Goal: Obtain resource: Download file/media

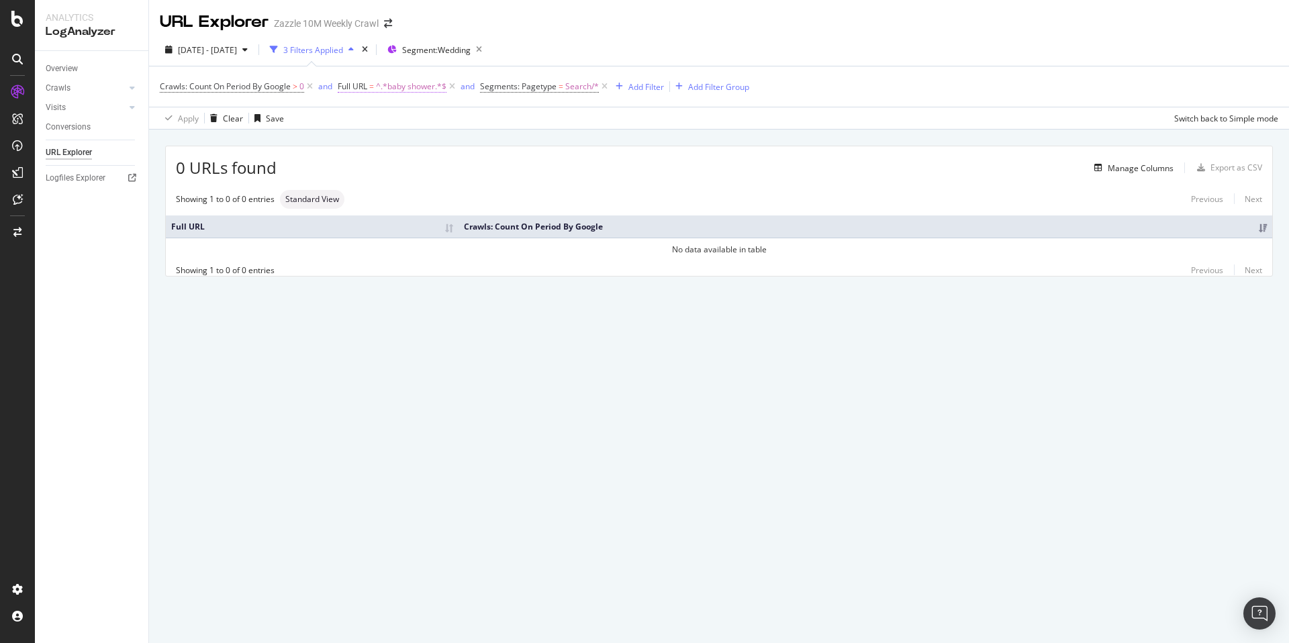
click at [428, 89] on span "^.*baby shower.*$" at bounding box center [411, 86] width 70 height 19
click at [394, 138] on input "baby shower" at bounding box center [413, 142] width 127 height 21
click at [404, 142] on input "baby shower" at bounding box center [413, 142] width 127 height 21
click at [395, 144] on input "baby shower" at bounding box center [413, 142] width 127 height 21
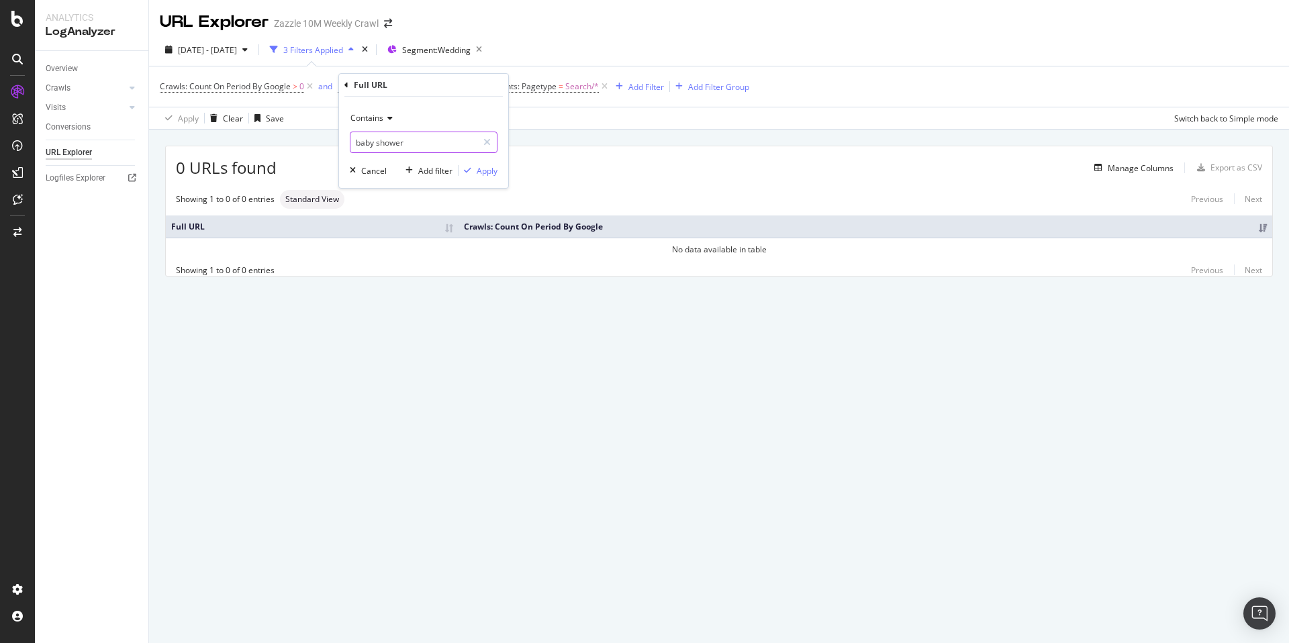
click at [395, 144] on input "baby shower" at bounding box center [413, 142] width 127 height 21
type input "baby"
click at [488, 171] on div "Apply" at bounding box center [487, 170] width 21 height 11
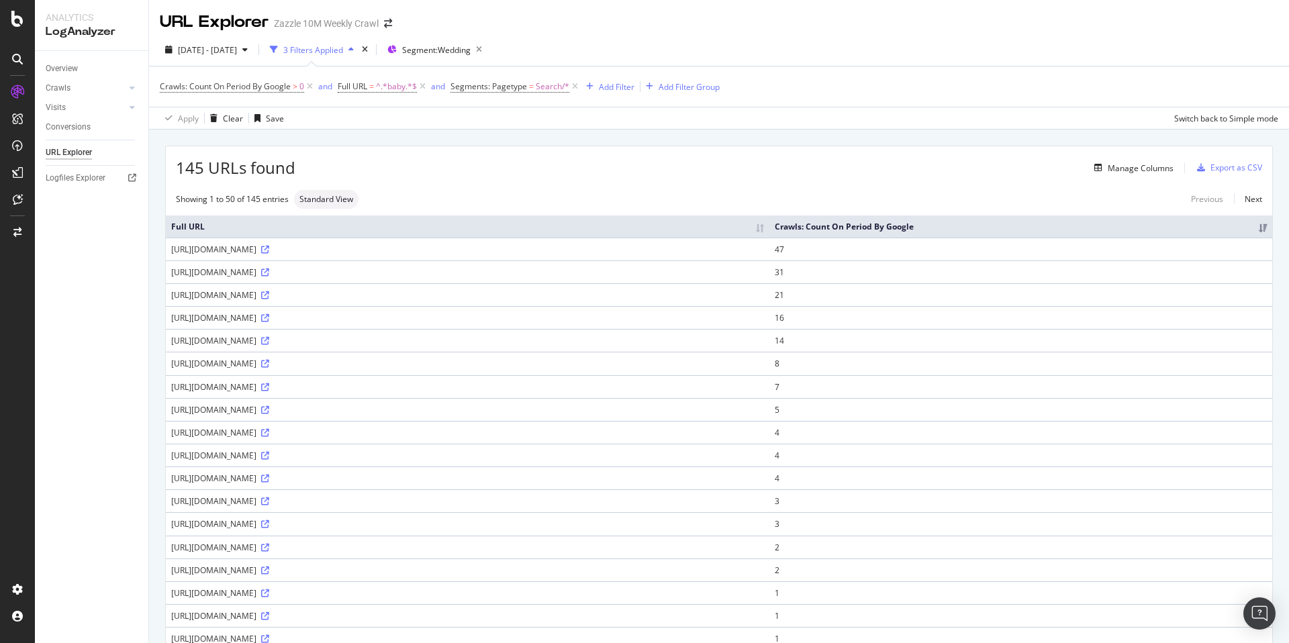
click at [373, 314] on div "https://www.zazzle.com/baby+shower+wedding+seating+charts" at bounding box center [467, 317] width 593 height 11
copy div "https://www.zazzle.com/baby+shower+wedding+seating+charts"
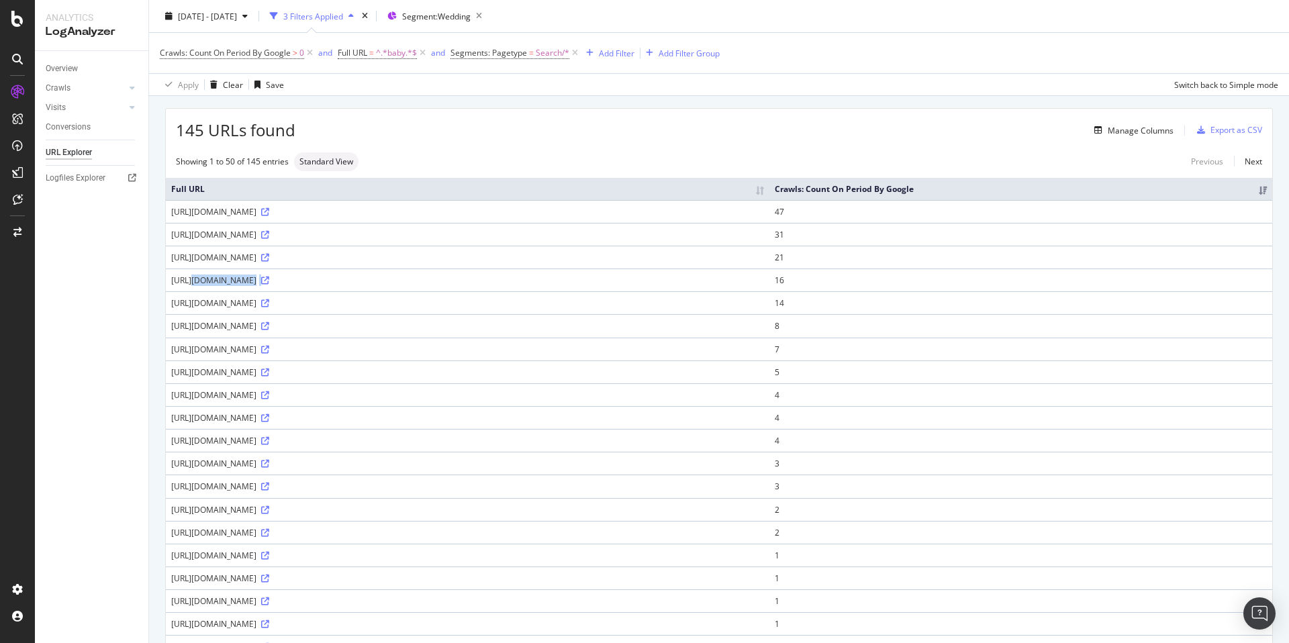
scroll to position [209, 0]
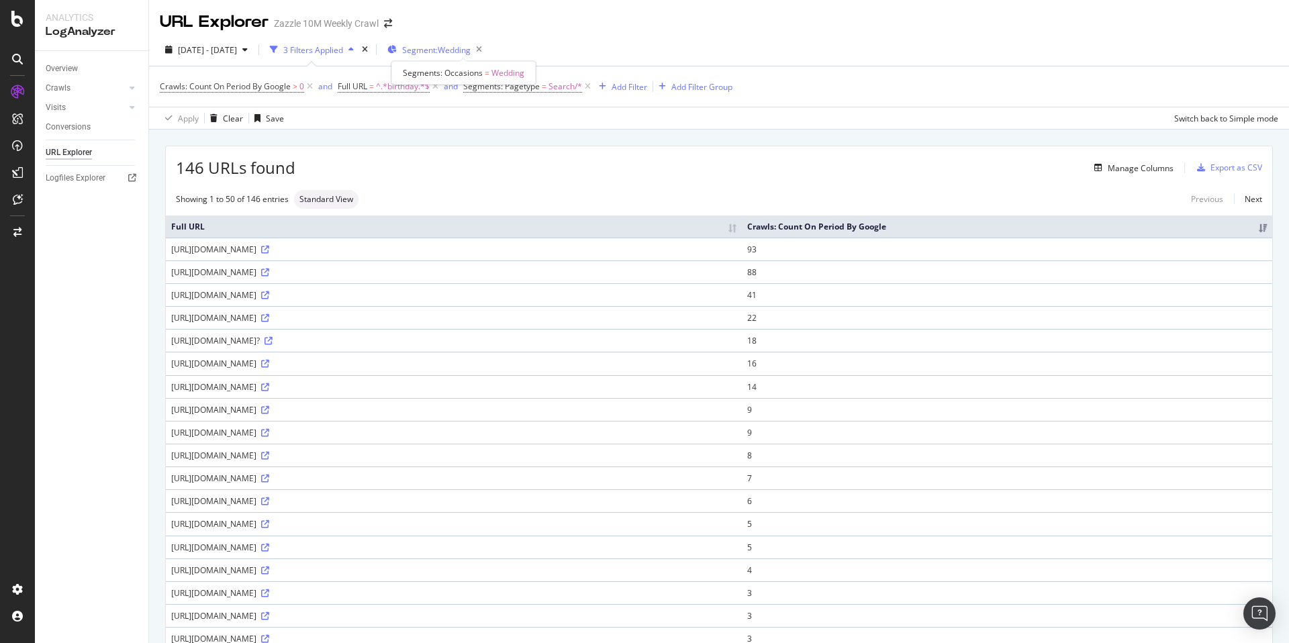
click at [436, 47] on span "Segment: Wedding" at bounding box center [436, 49] width 68 height 11
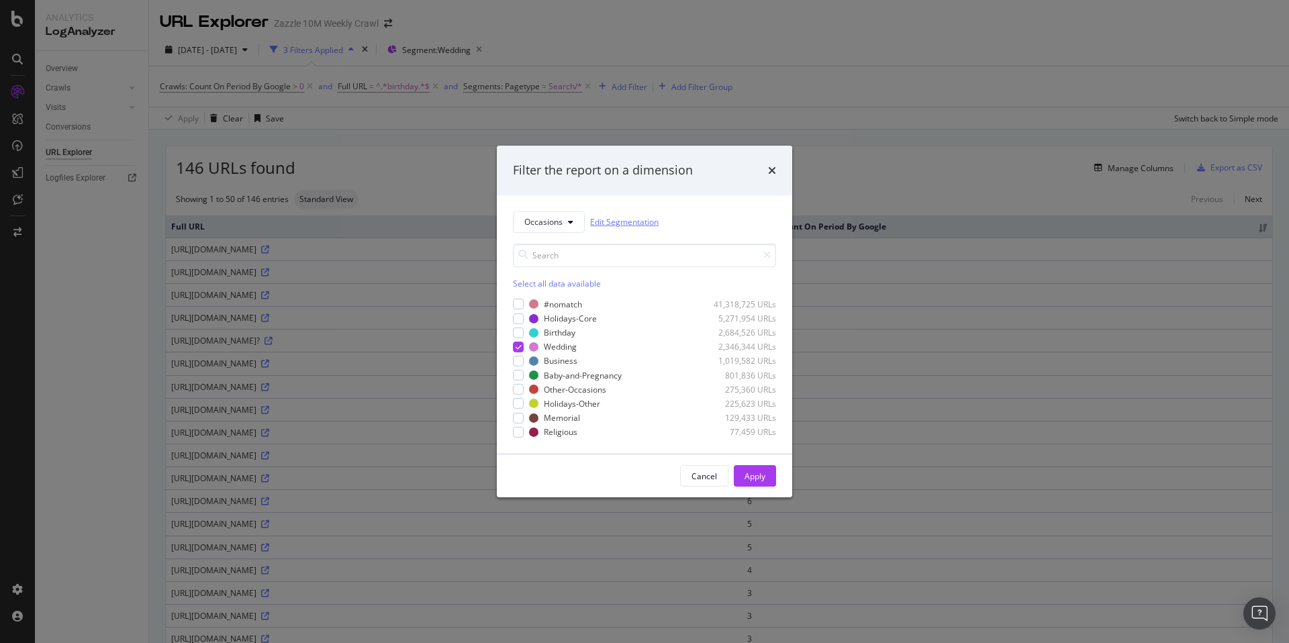
click at [614, 219] on link "Edit Segmentation" at bounding box center [624, 222] width 68 height 14
click at [771, 171] on icon "times" at bounding box center [772, 170] width 8 height 11
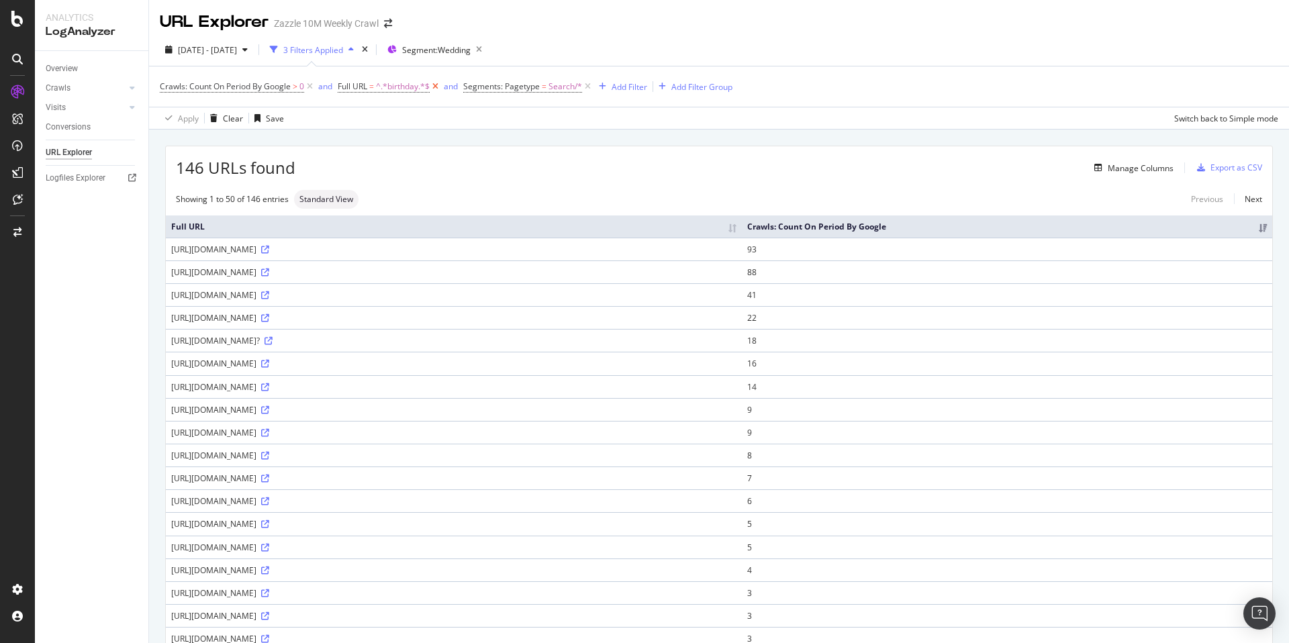
click at [436, 84] on icon at bounding box center [435, 86] width 11 height 13
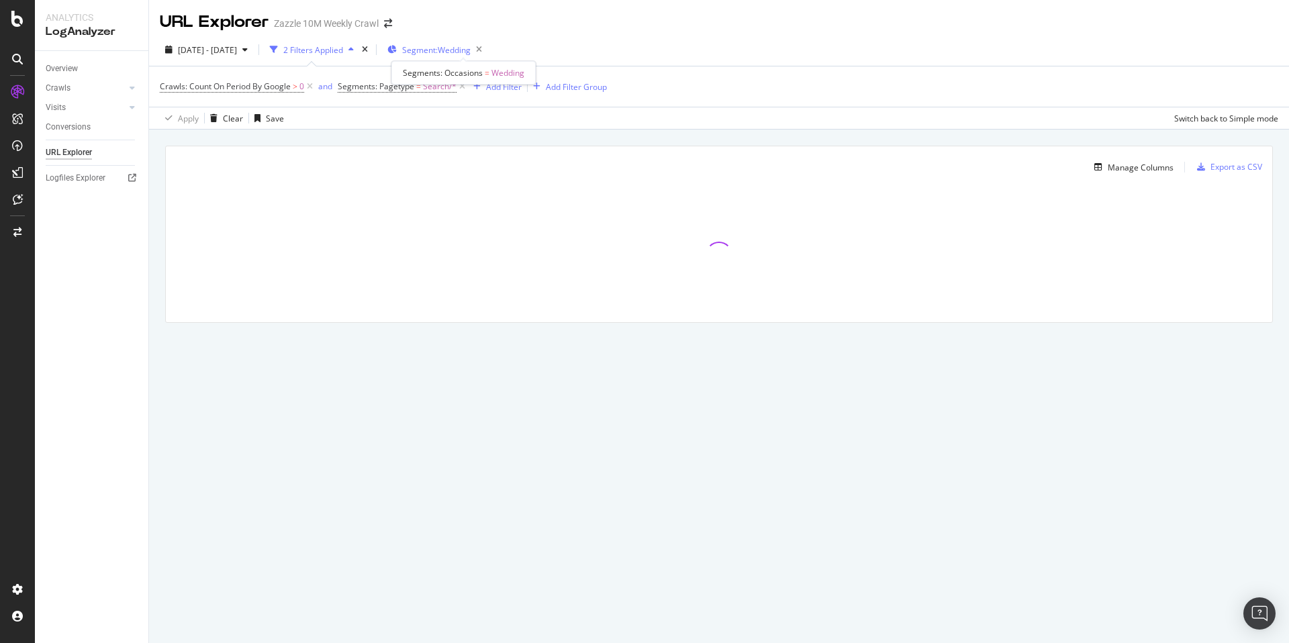
click at [454, 52] on span "Segment: Wedding" at bounding box center [436, 49] width 68 height 11
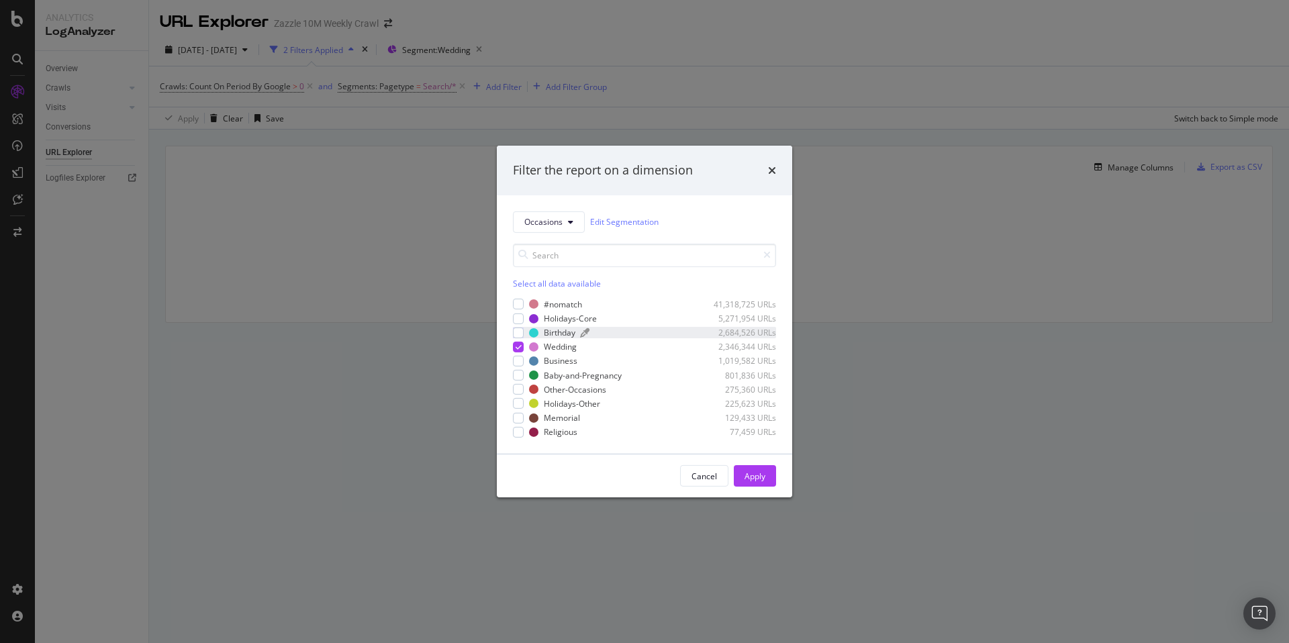
click at [630, 329] on div "modal" at bounding box center [643, 333] width 124 height 8
click at [520, 346] on icon "modal" at bounding box center [519, 347] width 6 height 7
click at [745, 473] on div "Apply" at bounding box center [755, 476] width 21 height 11
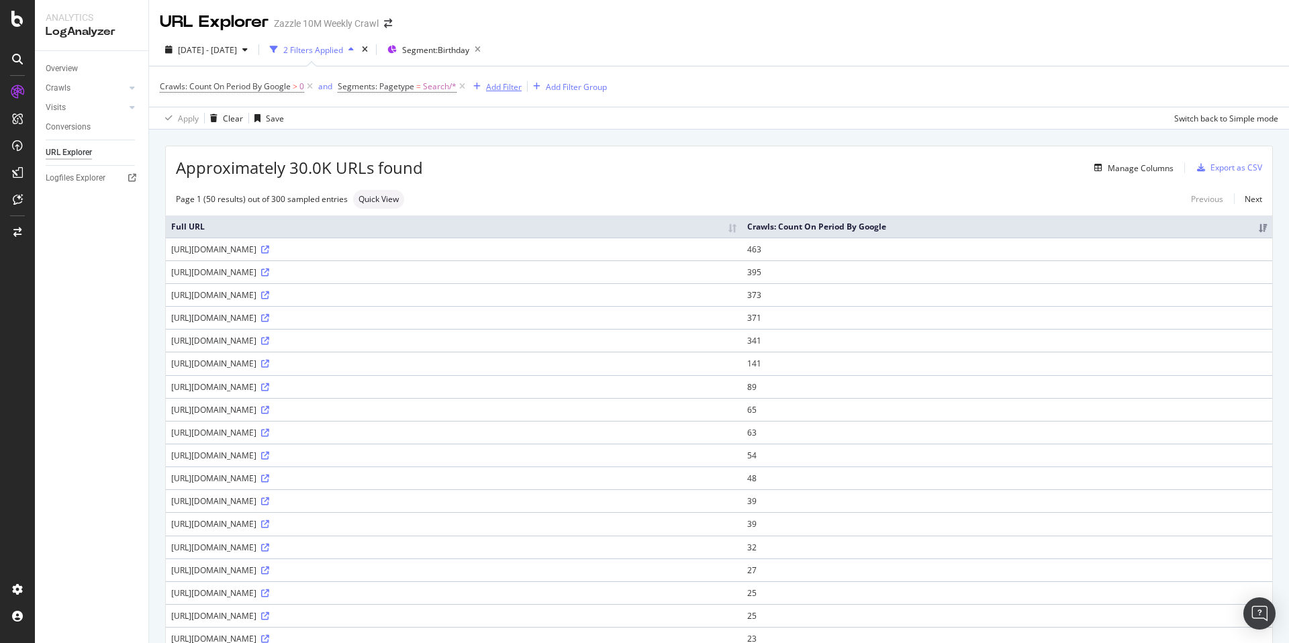
click at [514, 84] on div "Add Filter" at bounding box center [504, 86] width 36 height 11
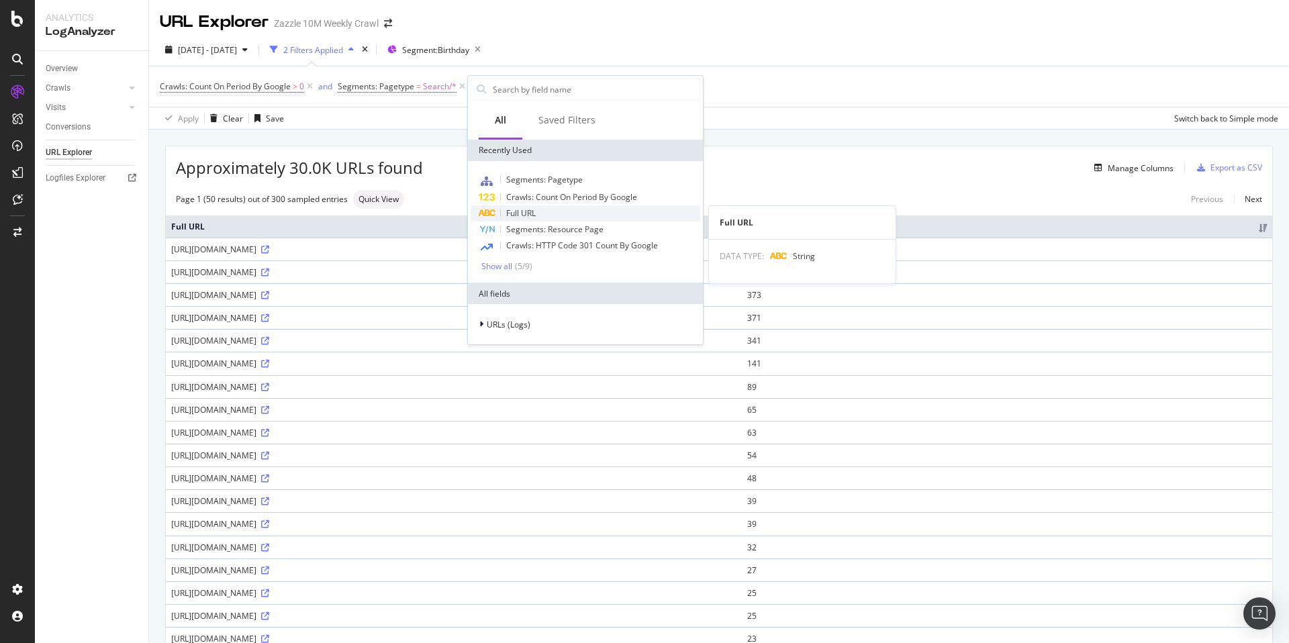
click at [589, 218] on div "Full URL" at bounding box center [586, 213] width 230 height 16
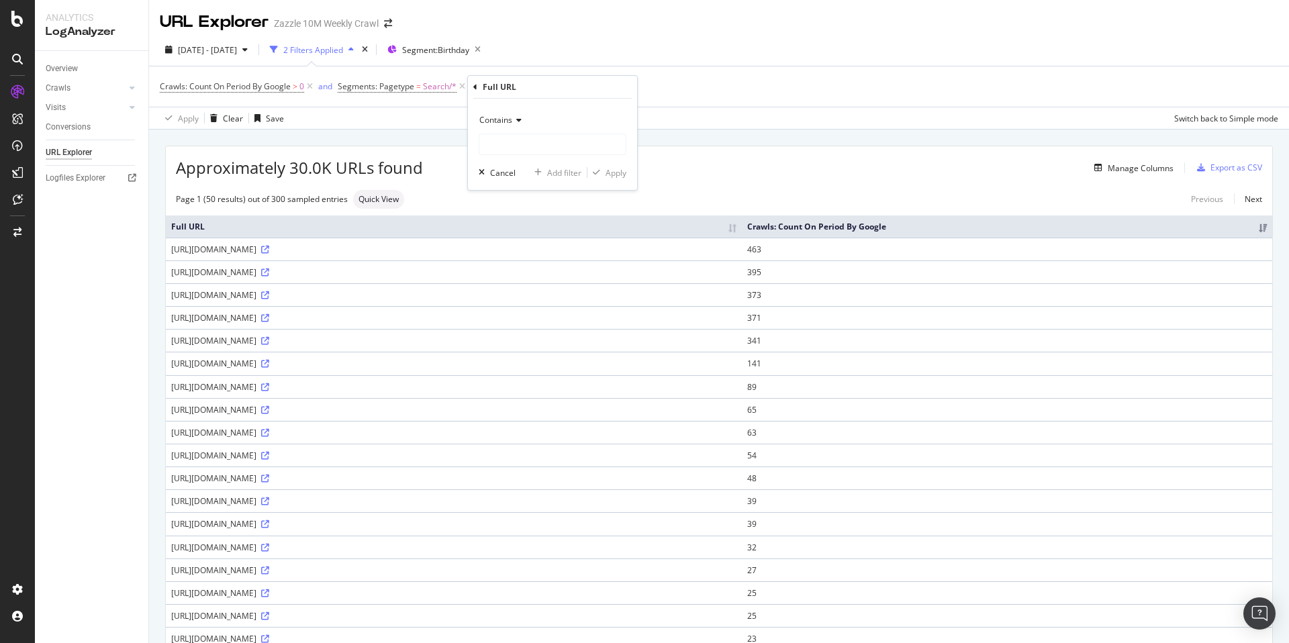
click at [510, 122] on span "Contains" at bounding box center [495, 119] width 33 height 11
click at [557, 269] on div "Doesn't contain" at bounding box center [554, 269] width 144 height 17
click at [552, 145] on input "text" at bounding box center [552, 144] width 146 height 21
type input "birthday"
click at [613, 173] on div "Apply" at bounding box center [616, 172] width 21 height 11
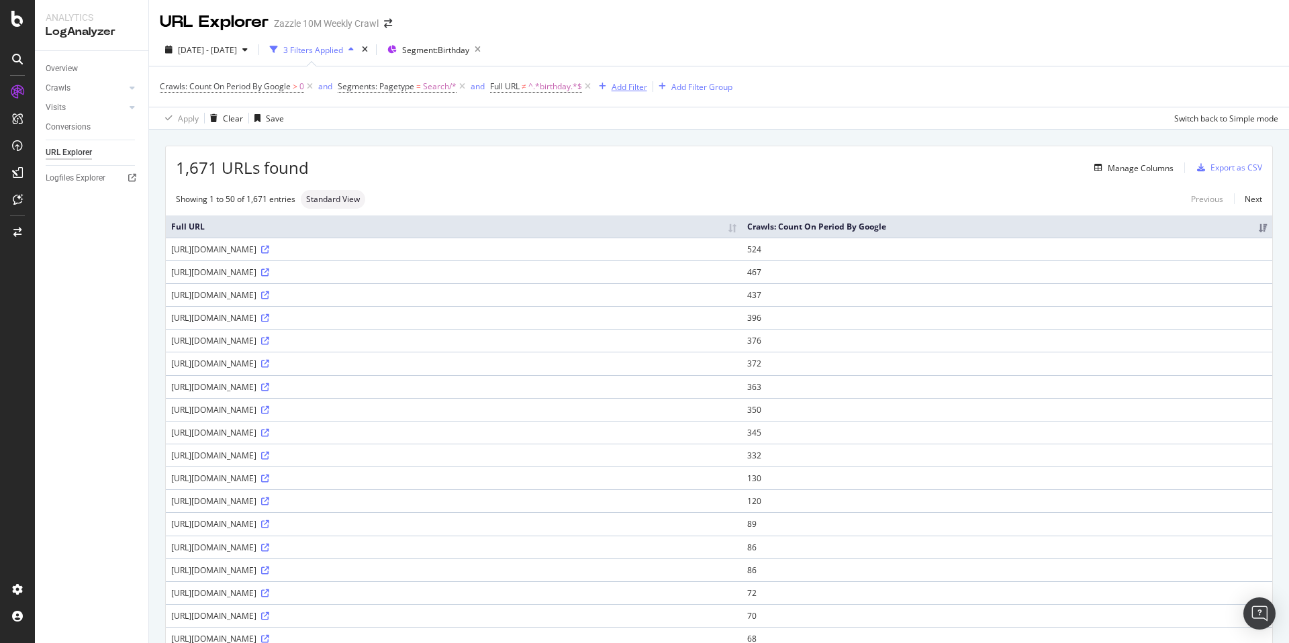
click at [629, 89] on div "Add Filter" at bounding box center [630, 86] width 36 height 11
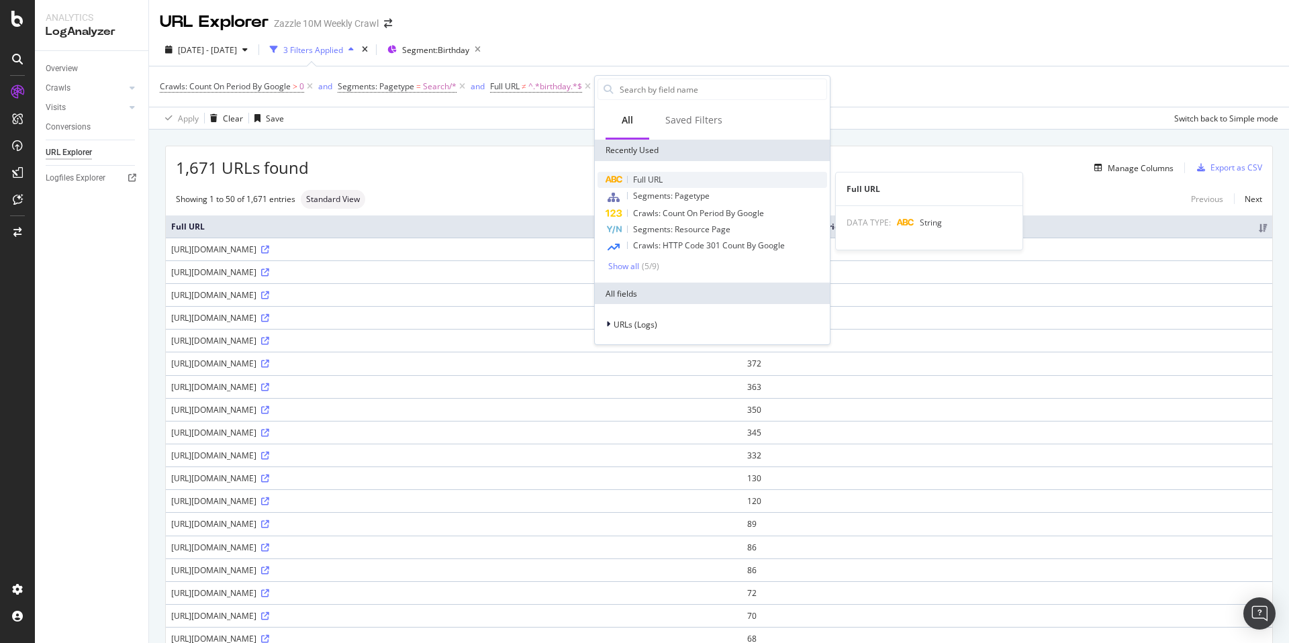
click at [668, 179] on div "Full URL" at bounding box center [712, 180] width 230 height 16
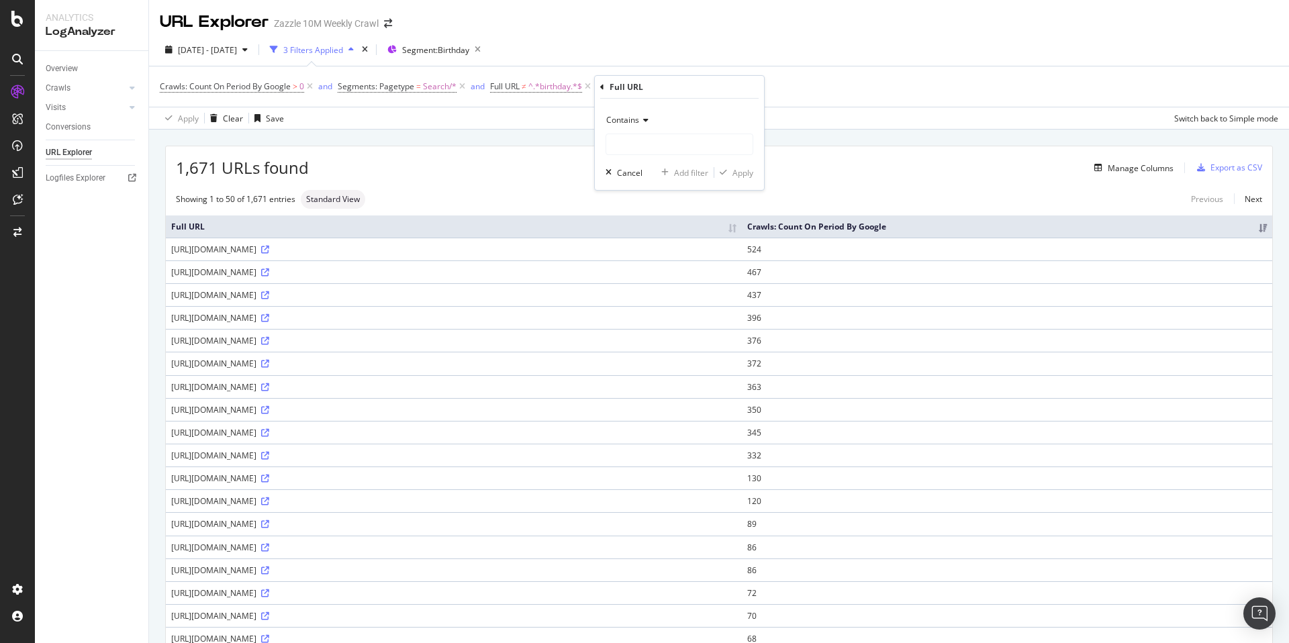
click at [640, 124] on icon at bounding box center [643, 120] width 9 height 8
click at [691, 264] on div "Doesn't contain" at bounding box center [681, 269] width 144 height 17
click at [677, 150] on input "text" at bounding box center [679, 144] width 146 height 21
type input "quinceanera"
click at [738, 168] on div "Apply" at bounding box center [742, 172] width 21 height 11
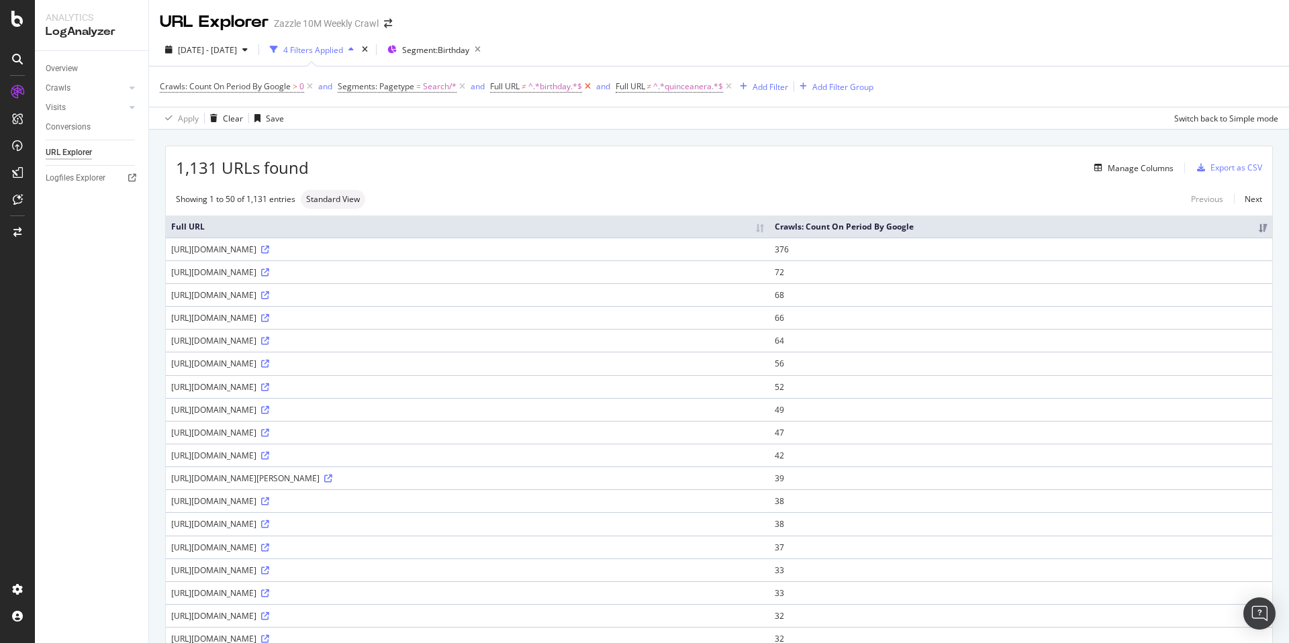
click at [591, 85] on icon at bounding box center [587, 86] width 11 height 13
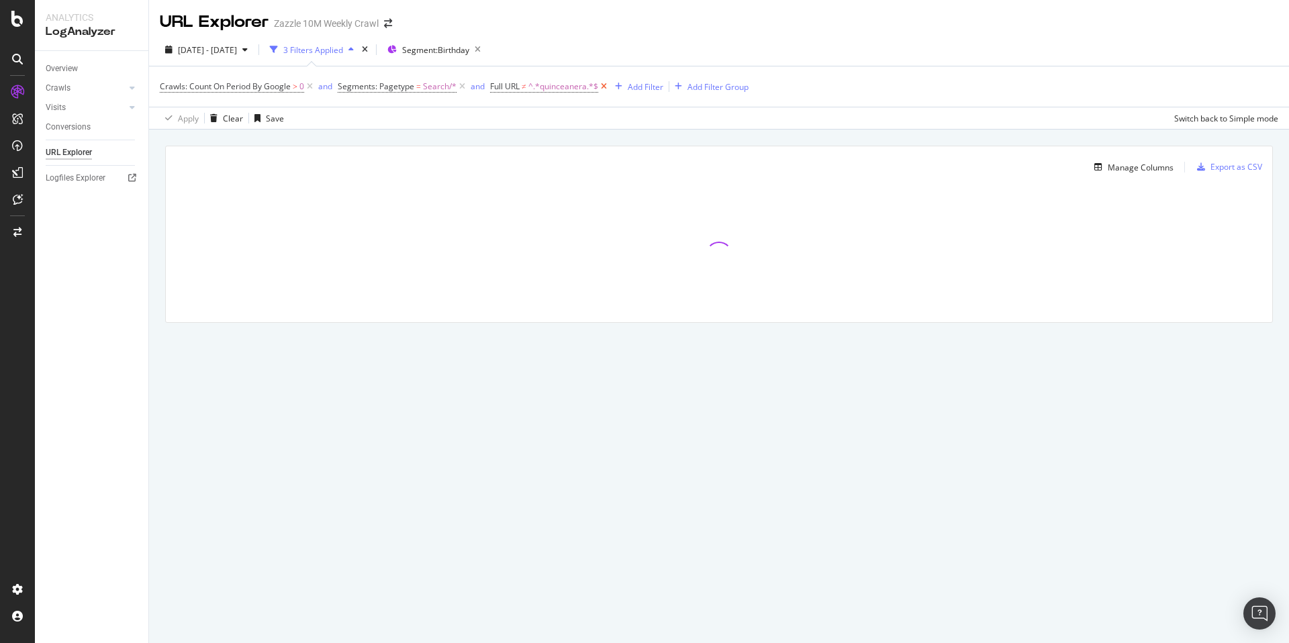
click at [600, 85] on icon at bounding box center [603, 86] width 11 height 13
click at [469, 49] on span "Segment: Birthday" at bounding box center [435, 49] width 67 height 11
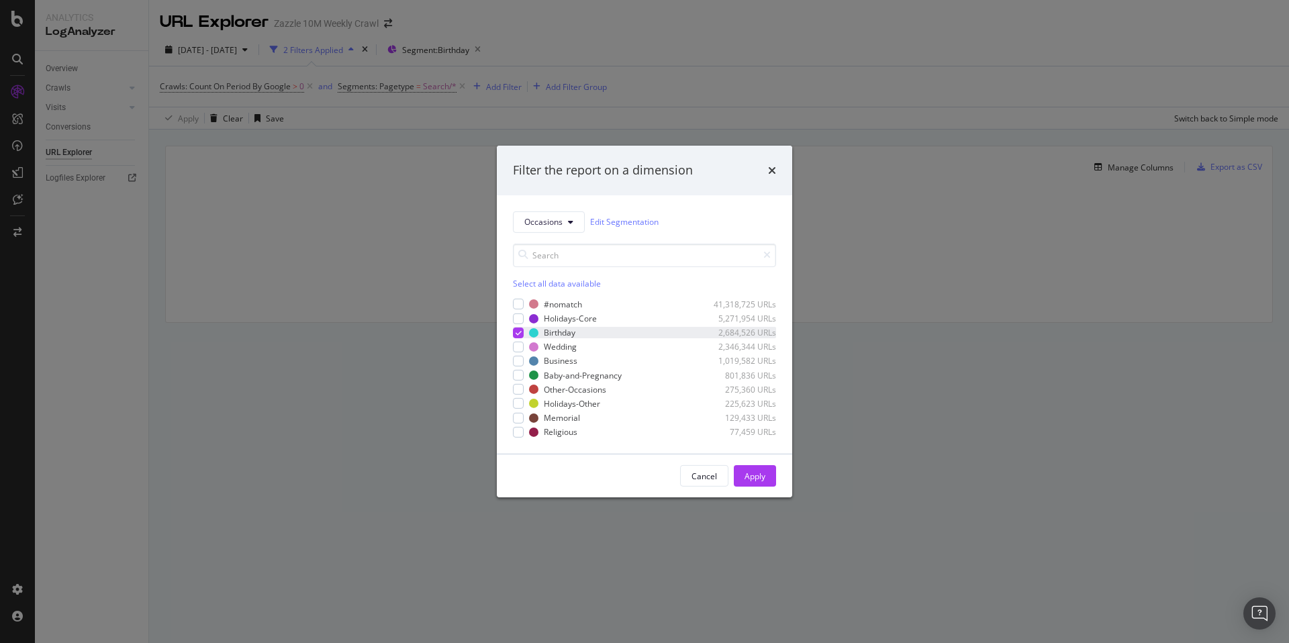
click at [514, 332] on div "modal" at bounding box center [518, 333] width 11 height 11
click at [515, 358] on div "modal" at bounding box center [518, 361] width 11 height 11
click at [760, 467] on div "Apply" at bounding box center [755, 476] width 21 height 20
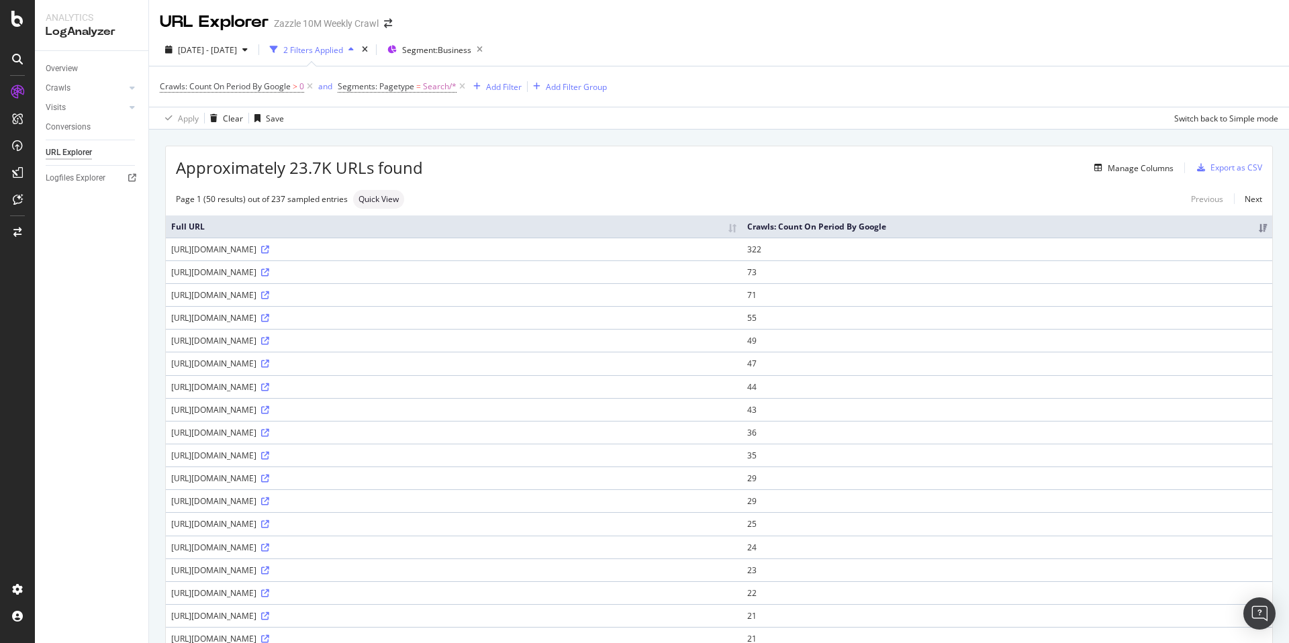
scroll to position [814, 0]
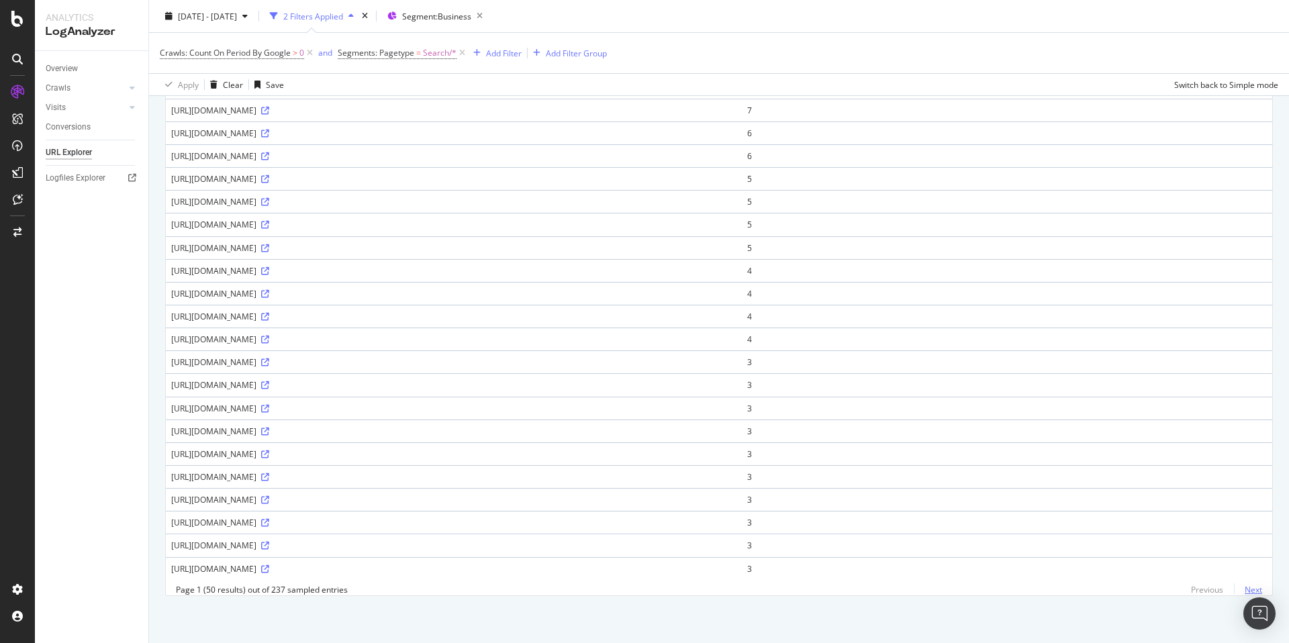
click at [1239, 589] on link "Next" at bounding box center [1248, 589] width 28 height 19
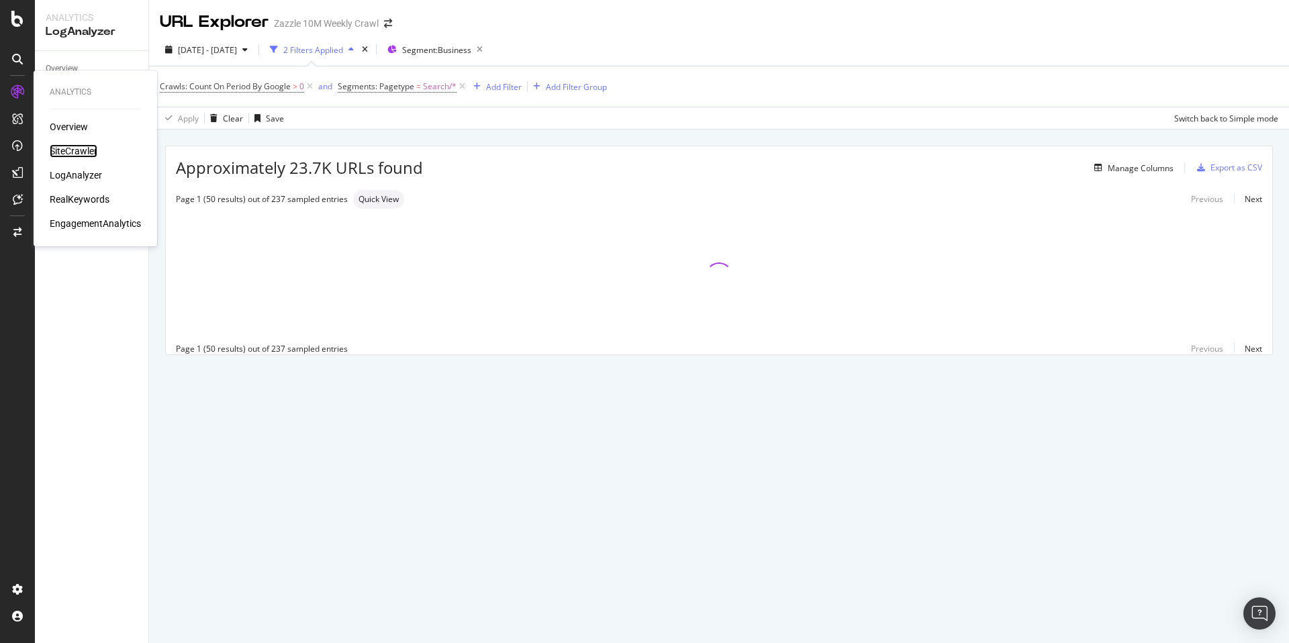
click at [69, 146] on div "SiteCrawler" at bounding box center [74, 150] width 48 height 13
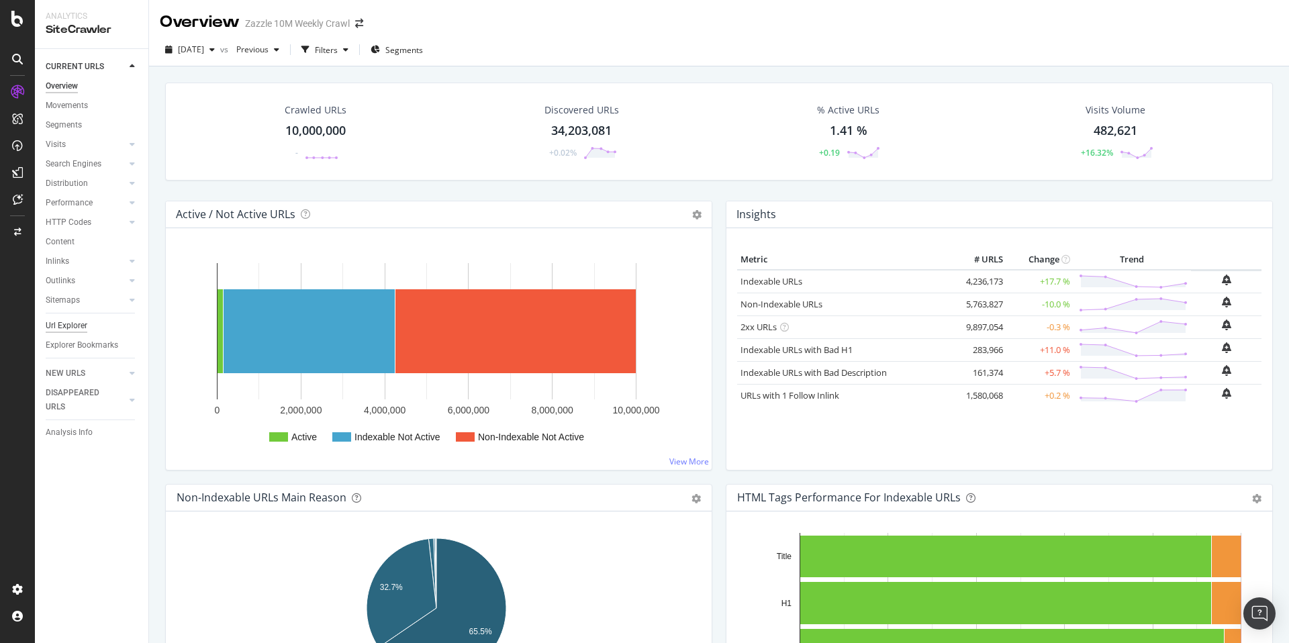
click at [74, 322] on div "Url Explorer" at bounding box center [67, 326] width 42 height 14
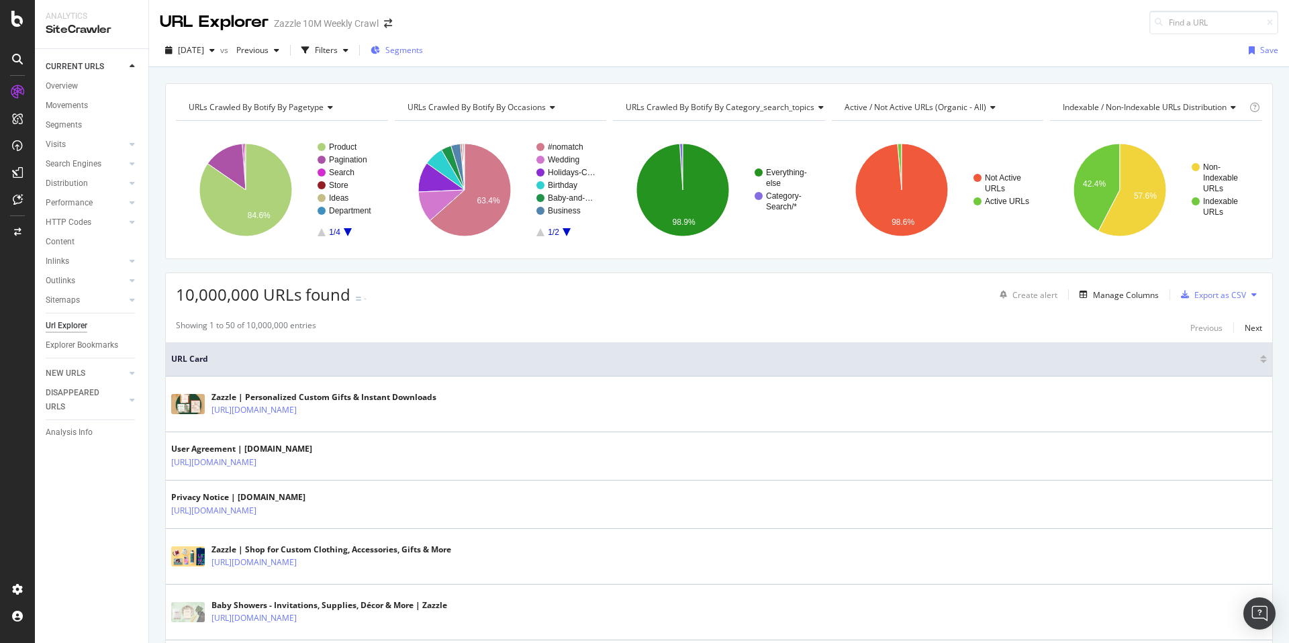
click at [423, 54] on span "Segments" at bounding box center [404, 49] width 38 height 11
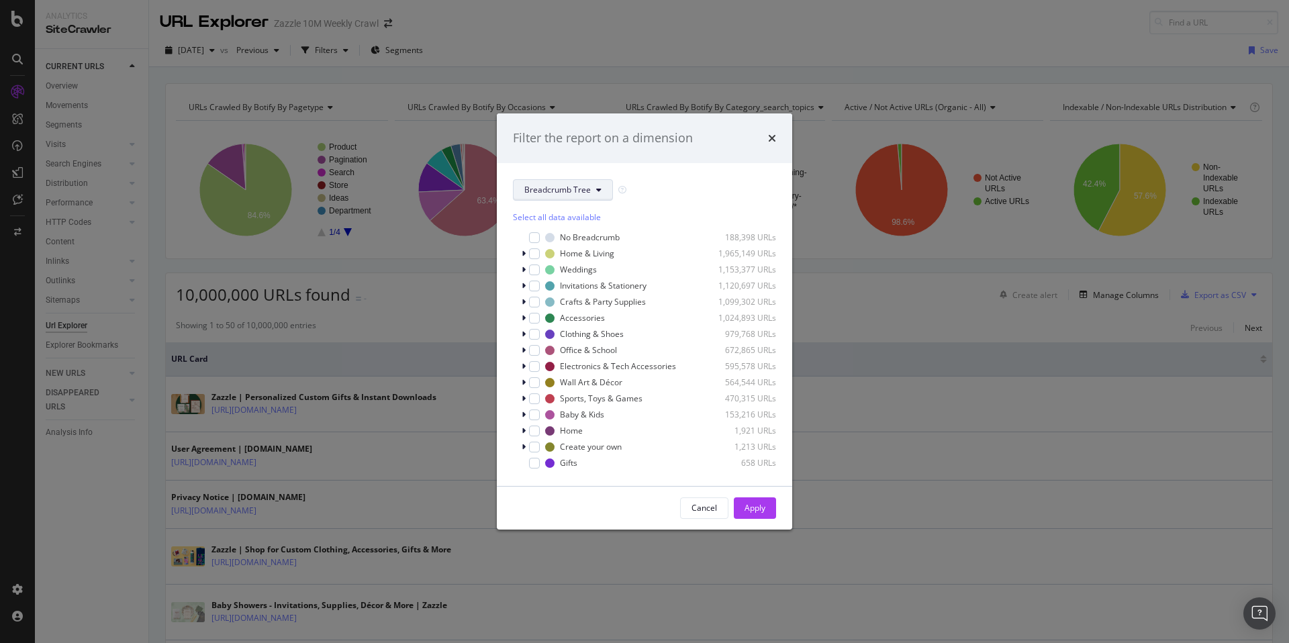
click at [580, 193] on span "Breadcrumb Tree" at bounding box center [557, 189] width 66 height 11
click at [595, 261] on span "Occasions" at bounding box center [569, 263] width 90 height 12
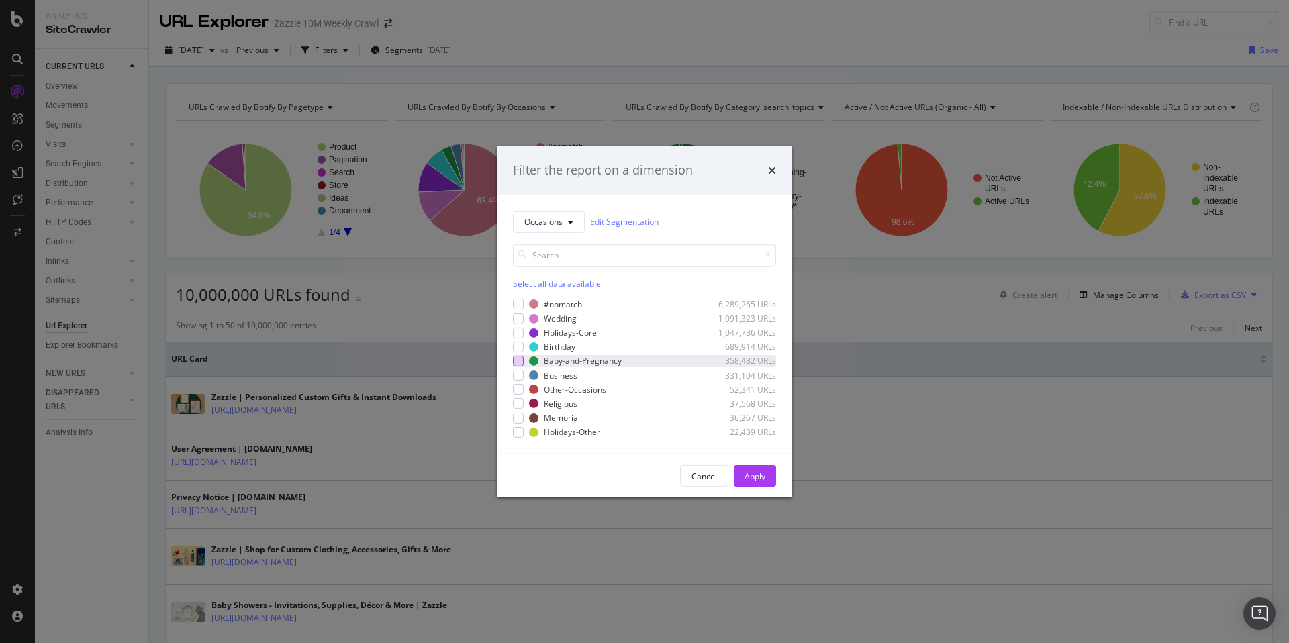
click at [517, 362] on div "modal" at bounding box center [518, 361] width 11 height 11
click at [759, 475] on div "Apply" at bounding box center [755, 476] width 21 height 11
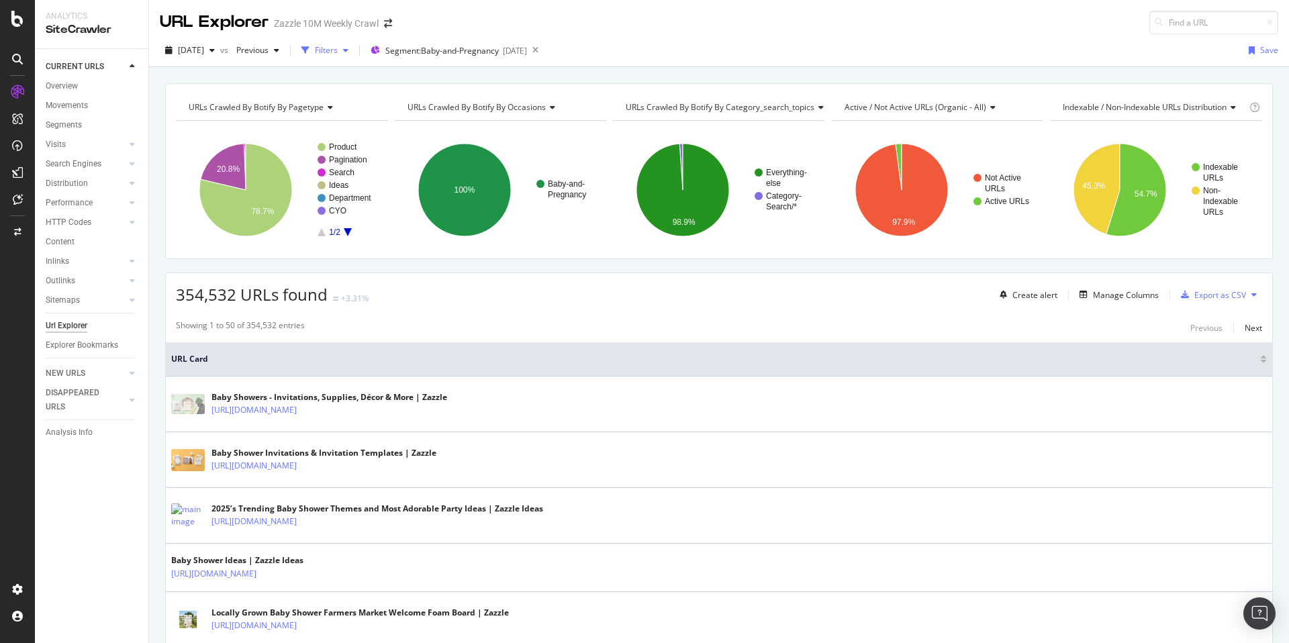
click at [315, 48] on div "button" at bounding box center [305, 50] width 19 height 19
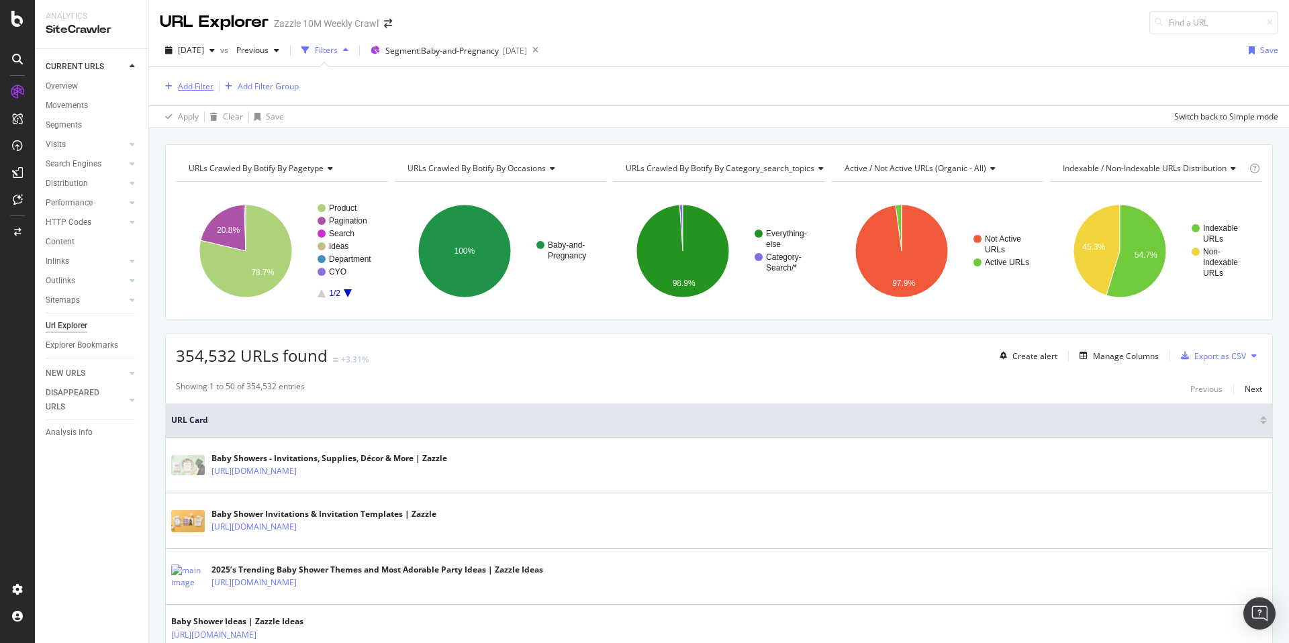
click at [197, 85] on div "Add Filter" at bounding box center [196, 86] width 36 height 11
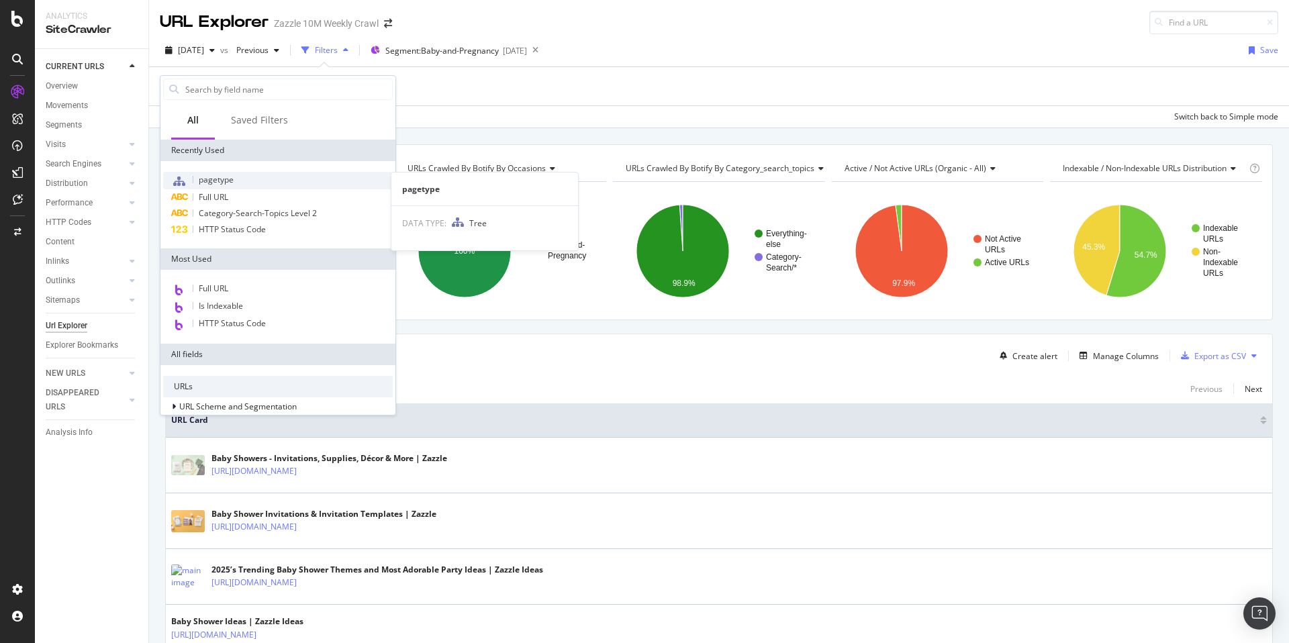
click at [320, 183] on div "pagetype" at bounding box center [278, 180] width 230 height 17
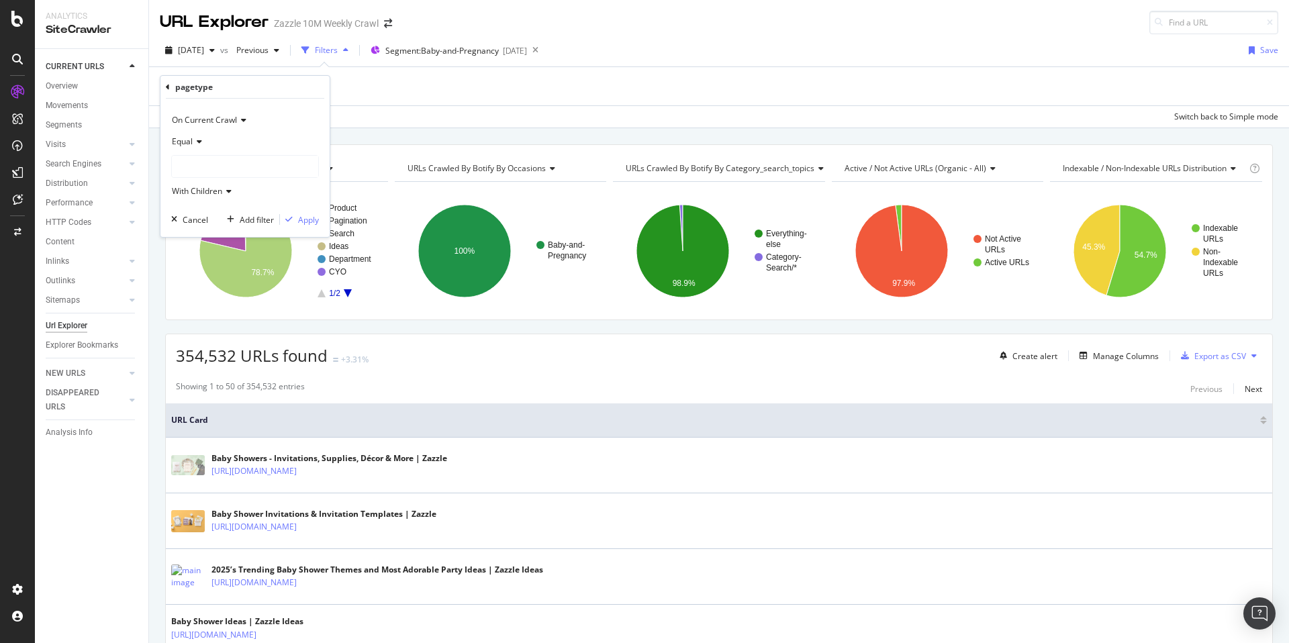
click at [216, 162] on div at bounding box center [245, 166] width 146 height 21
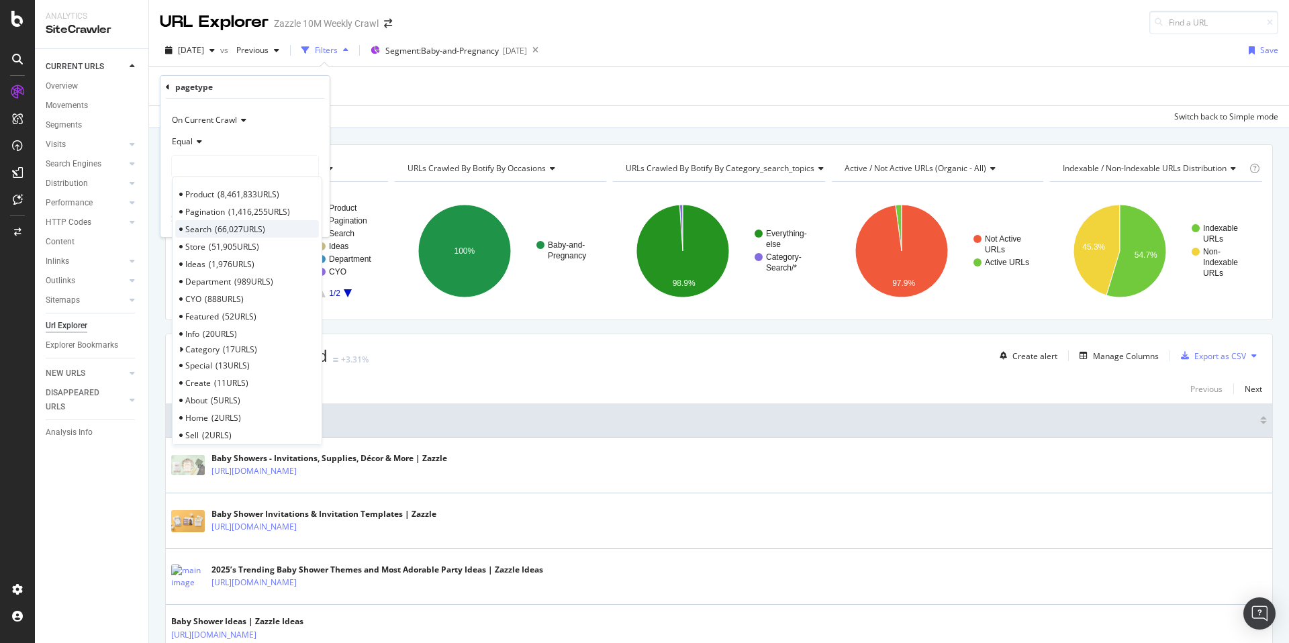
click at [264, 224] on span "66,027 URLS" at bounding box center [240, 229] width 50 height 11
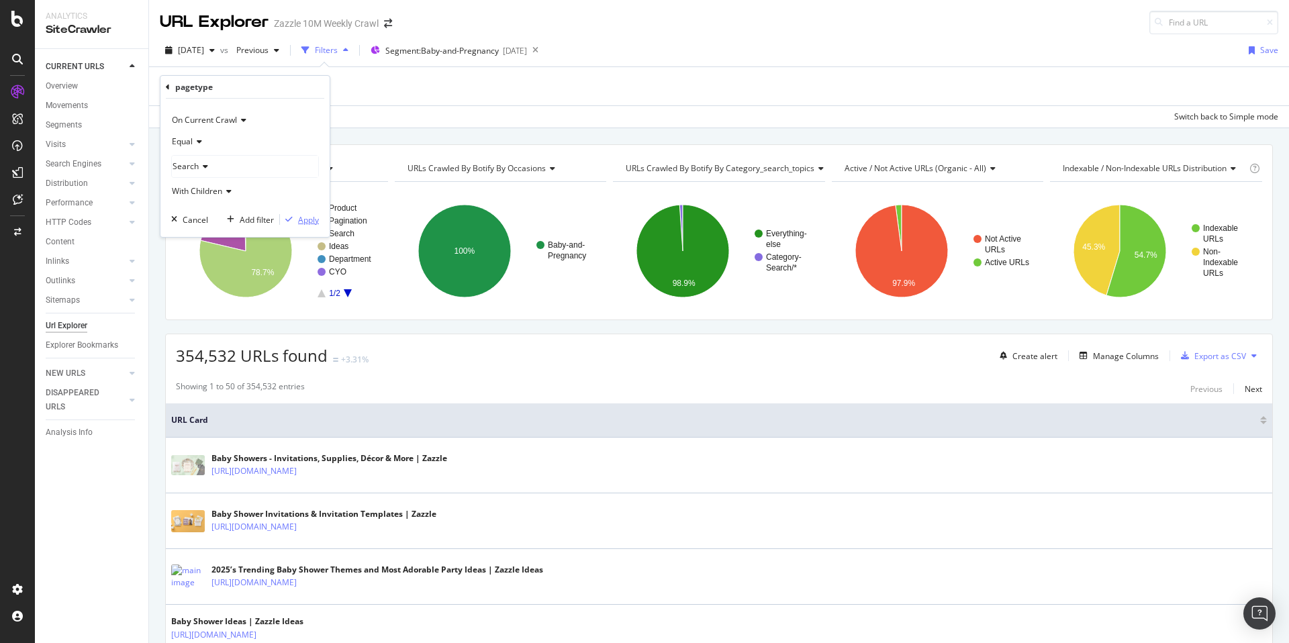
click at [312, 216] on div "Apply" at bounding box center [308, 219] width 21 height 11
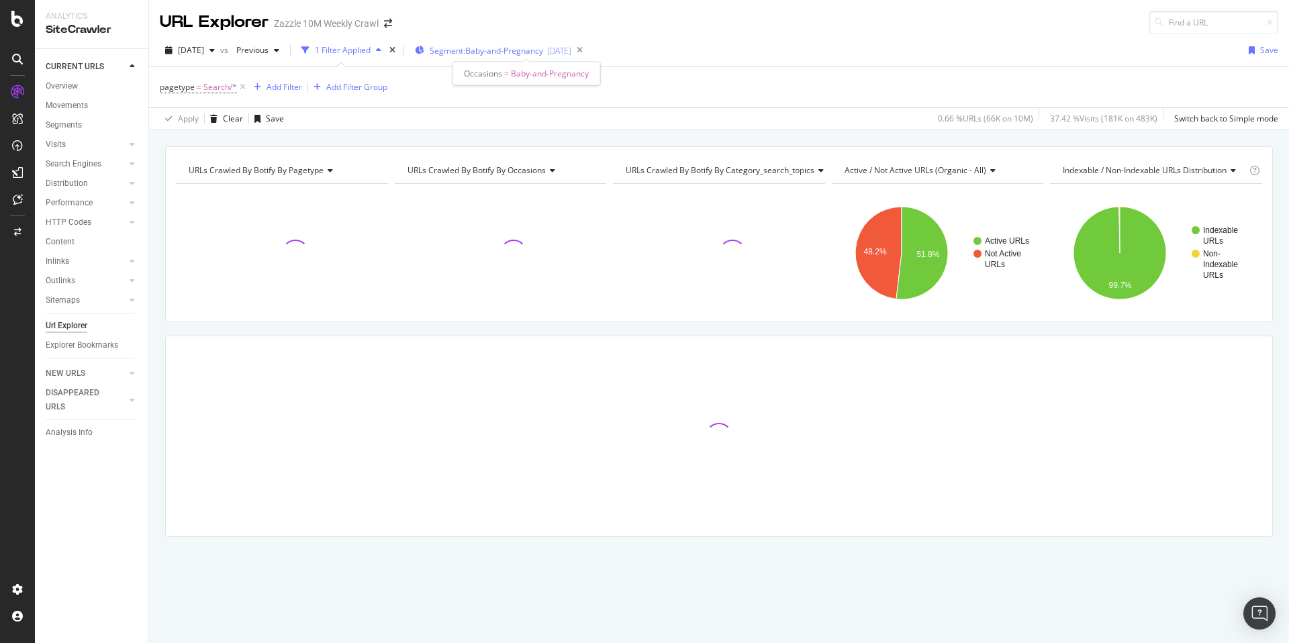
click at [460, 48] on span "Segment: Baby-and-Pregnancy" at bounding box center [486, 50] width 113 height 11
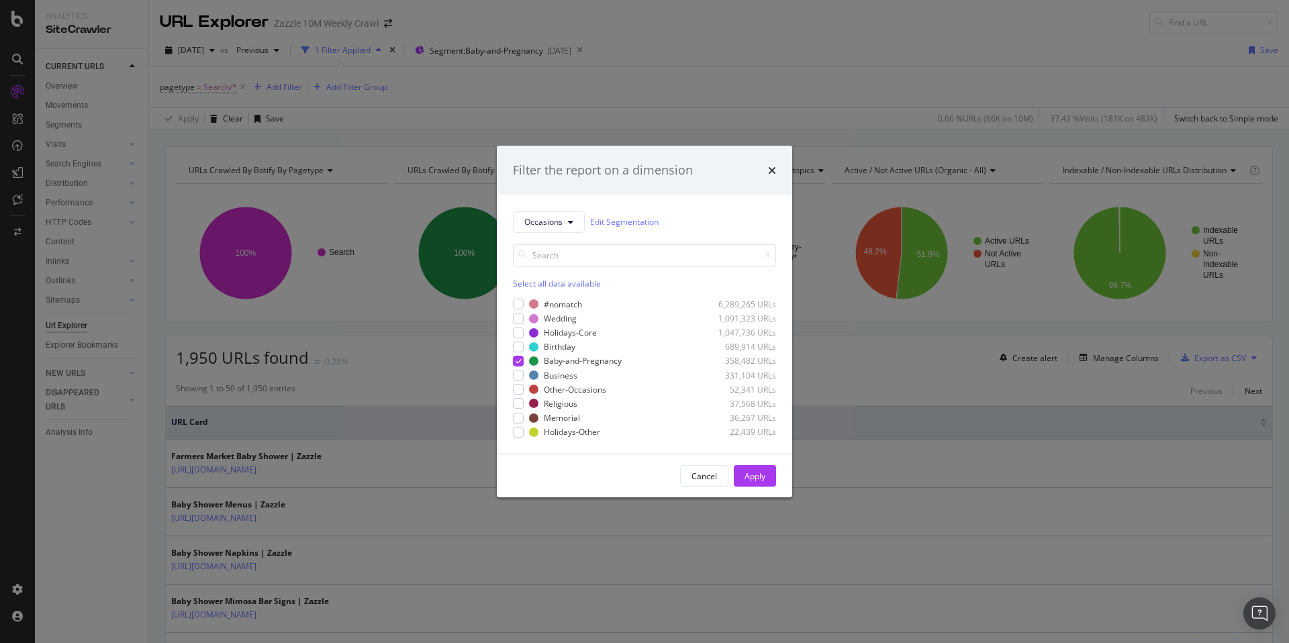
click at [771, 164] on div "times" at bounding box center [772, 170] width 8 height 17
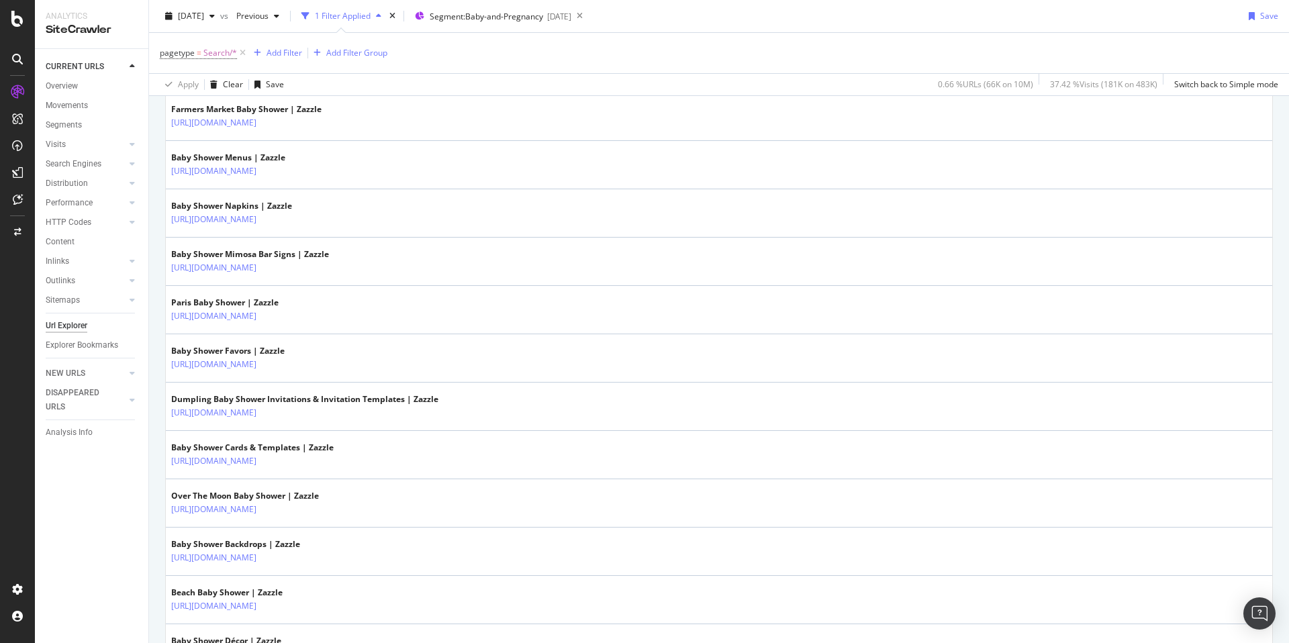
scroll to position [4, 0]
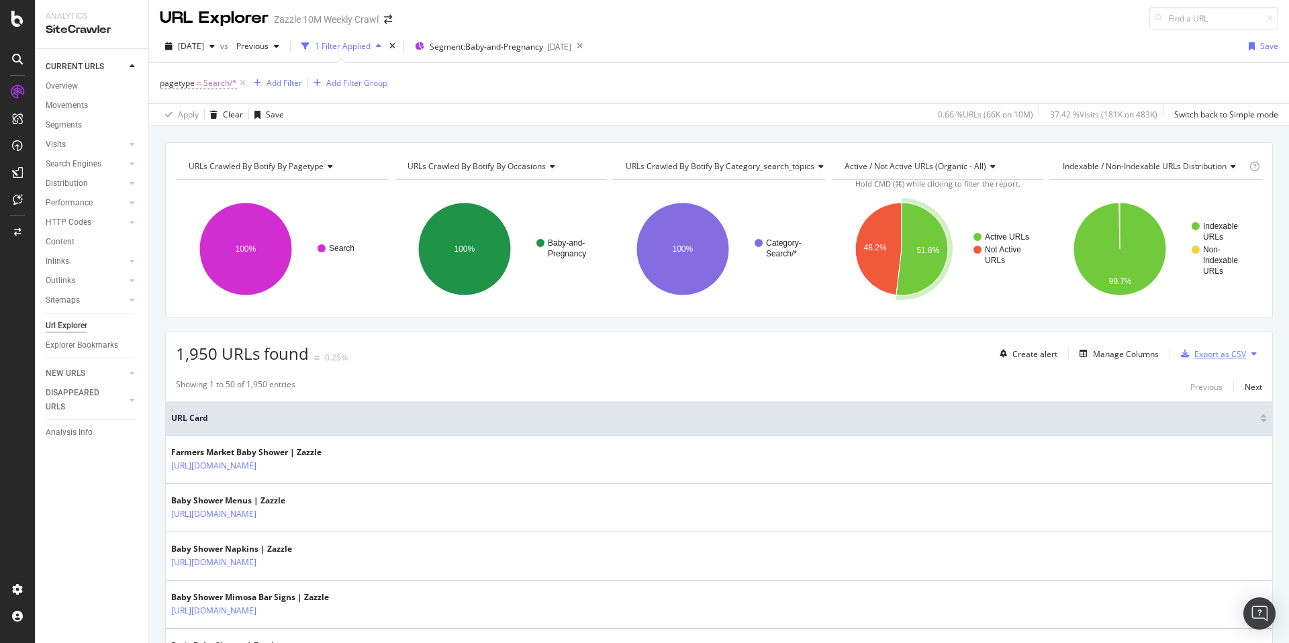
click at [1216, 356] on div "Export as CSV" at bounding box center [1220, 353] width 52 height 11
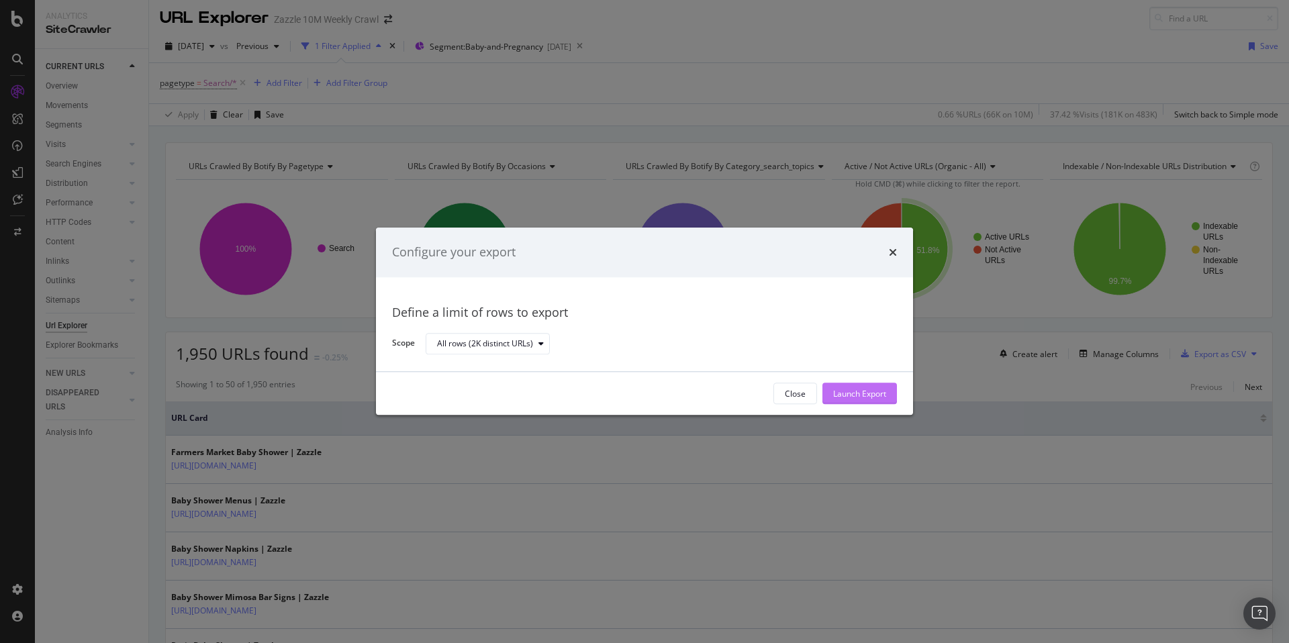
click at [847, 393] on div "Launch Export" at bounding box center [859, 393] width 53 height 11
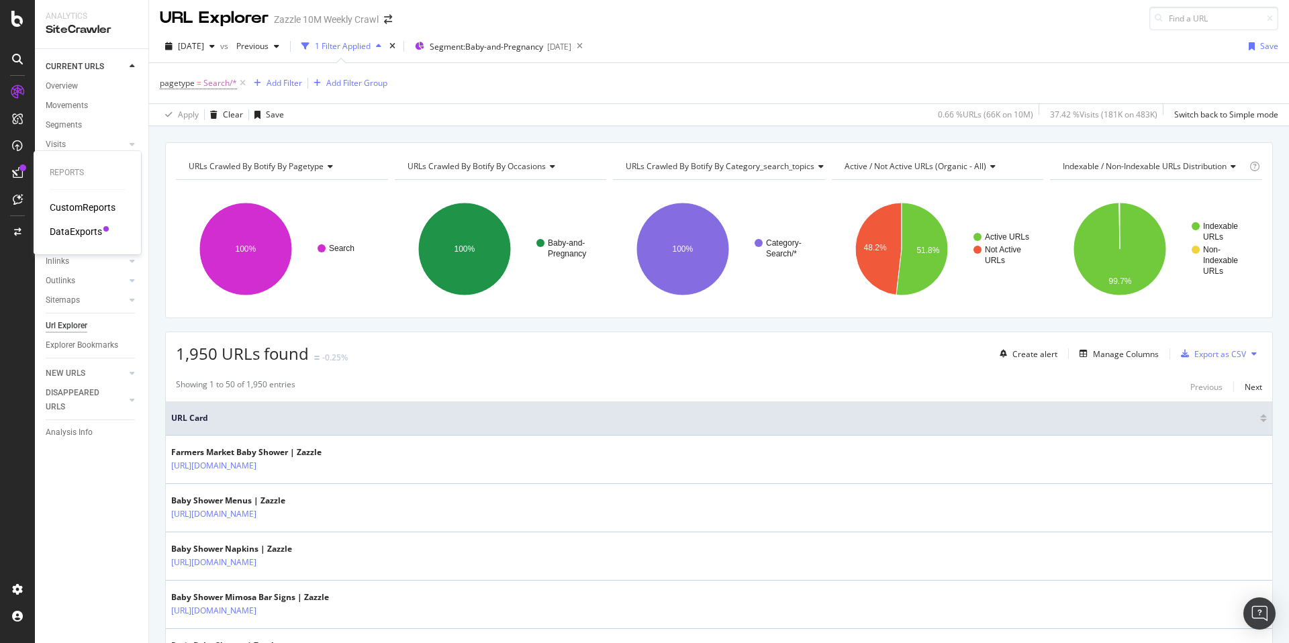
click at [66, 225] on div "DataExports" at bounding box center [76, 231] width 52 height 13
click at [543, 42] on span "Segment: Baby-and-Pregnancy" at bounding box center [486, 46] width 113 height 11
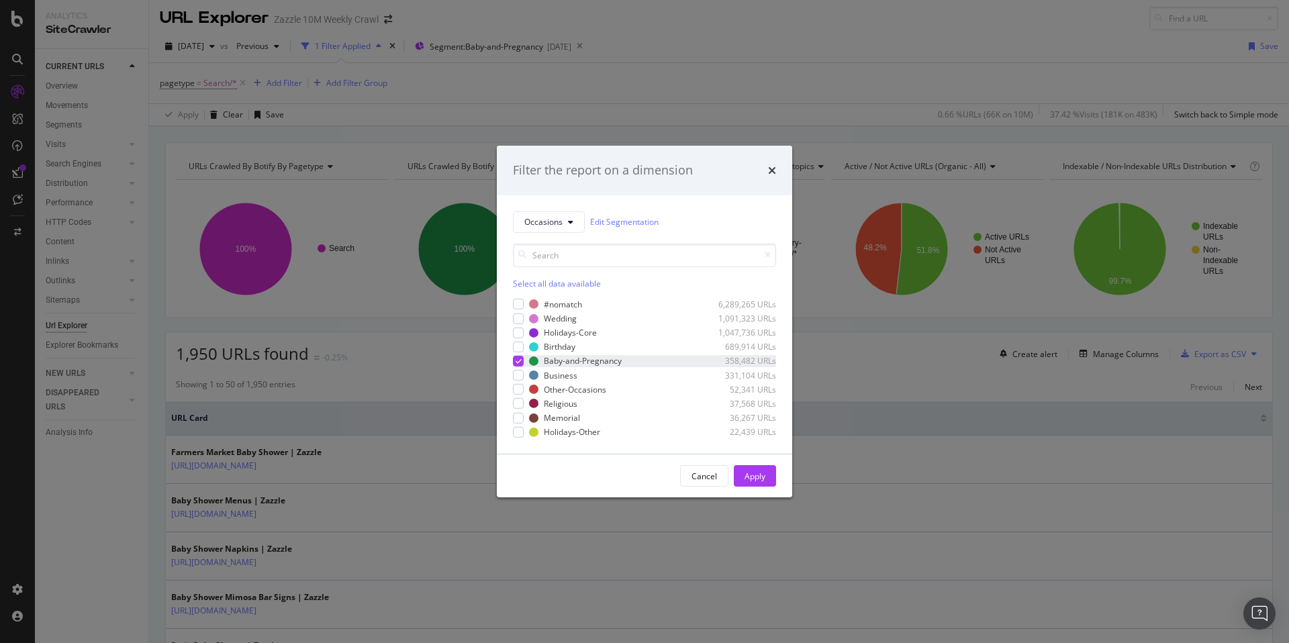
click at [514, 358] on div "modal" at bounding box center [518, 361] width 11 height 11
click at [518, 368] on div "#nomatch 6,289,265 URLs Wedding 1,091,323 URLs Holidays-Core 1,047,736 URLs Bir…" at bounding box center [644, 368] width 263 height 139
click at [517, 375] on div "modal" at bounding box center [518, 375] width 11 height 11
click at [765, 478] on button "Apply" at bounding box center [755, 475] width 42 height 21
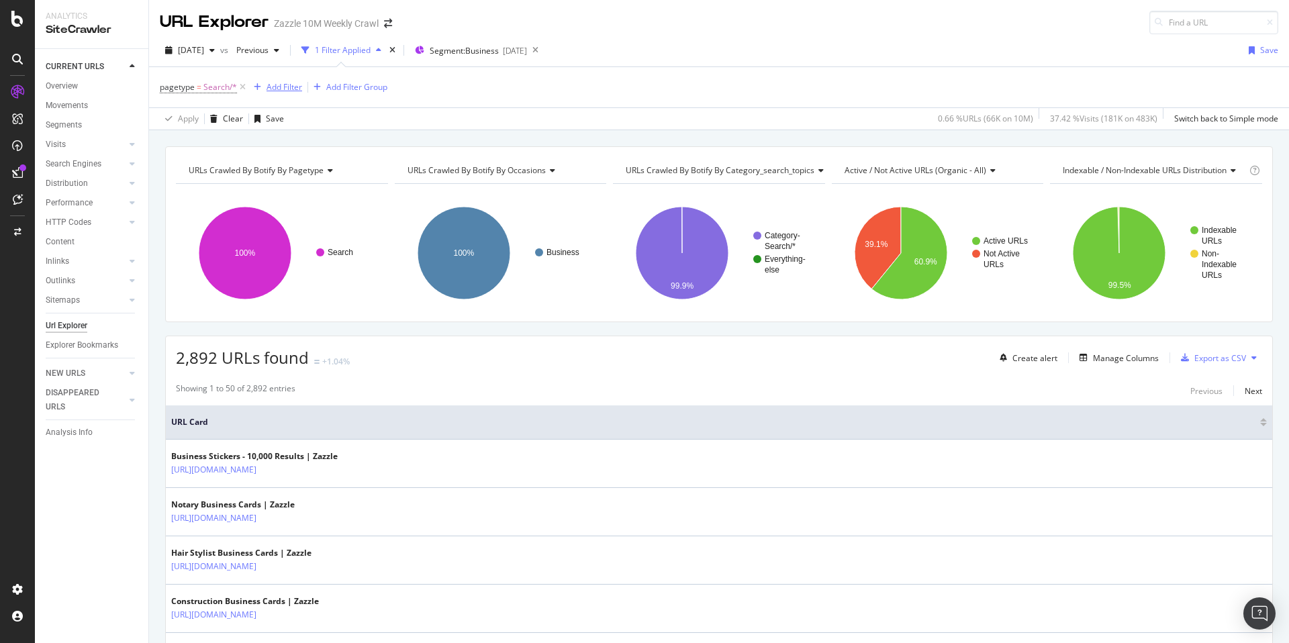
click at [285, 82] on div "Add Filter" at bounding box center [285, 86] width 36 height 11
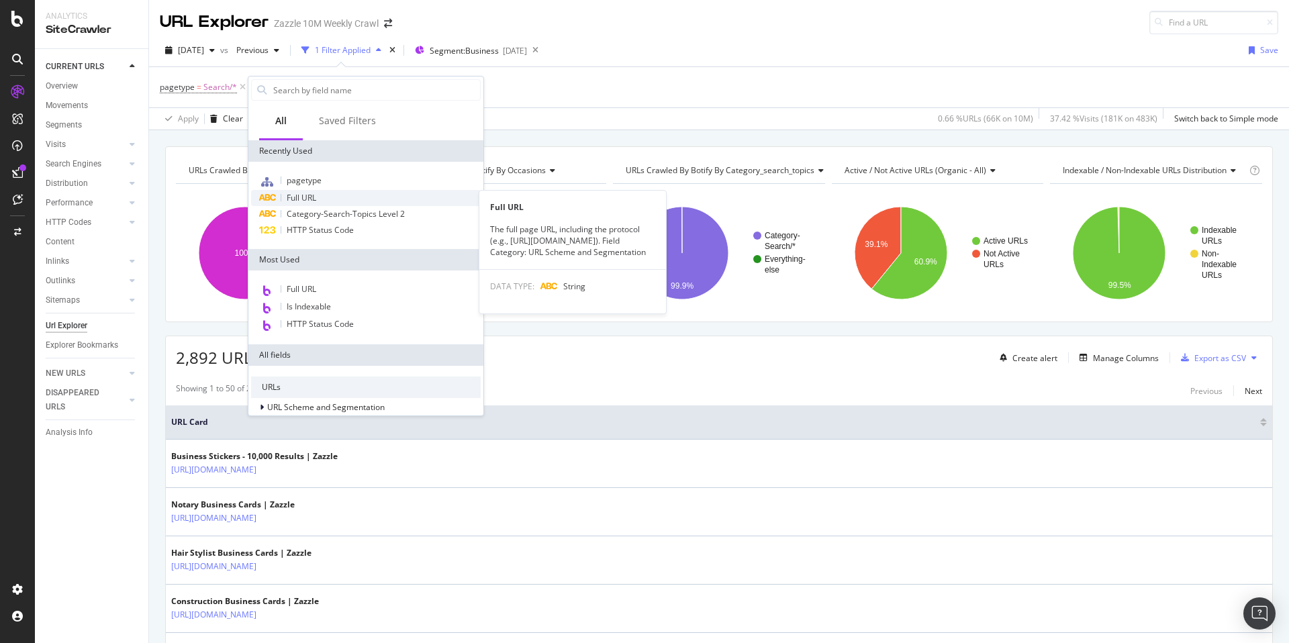
click at [386, 193] on div "Full URL" at bounding box center [366, 198] width 230 height 16
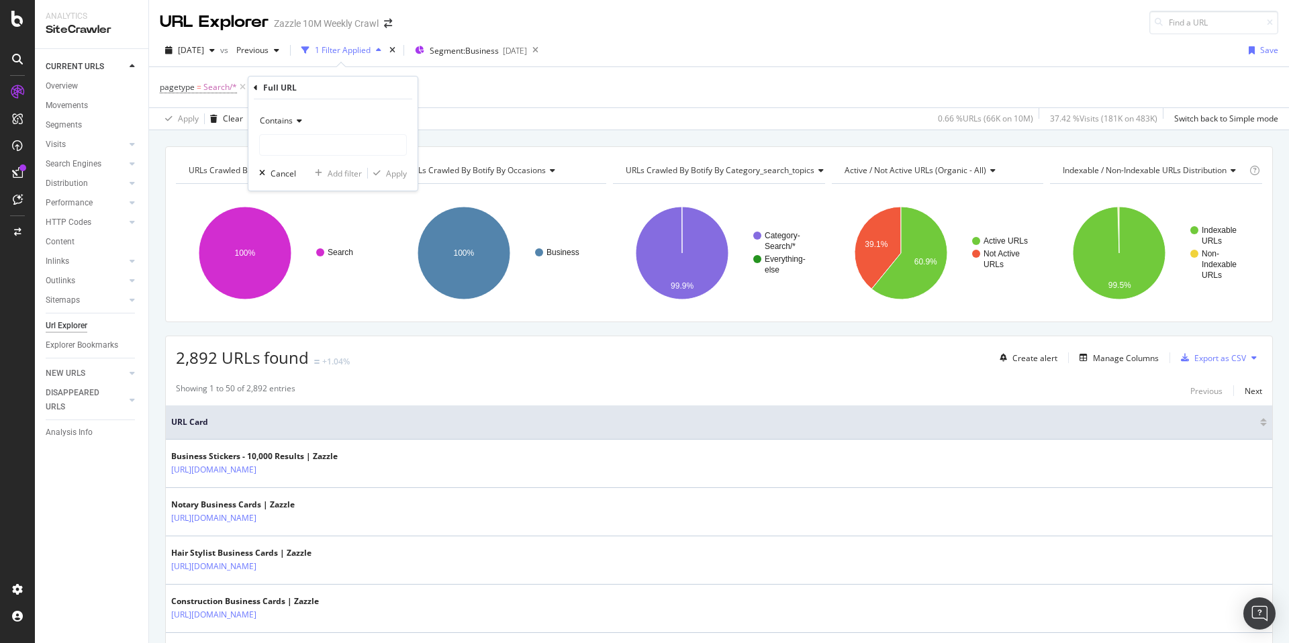
click at [289, 126] on div "Contains" at bounding box center [333, 120] width 148 height 21
click at [332, 269] on div "Doesn't contain" at bounding box center [334, 270] width 144 height 17
click at [352, 141] on input "text" at bounding box center [333, 144] width 146 height 21
type input "business"
click at [389, 171] on div "Apply" at bounding box center [396, 173] width 21 height 11
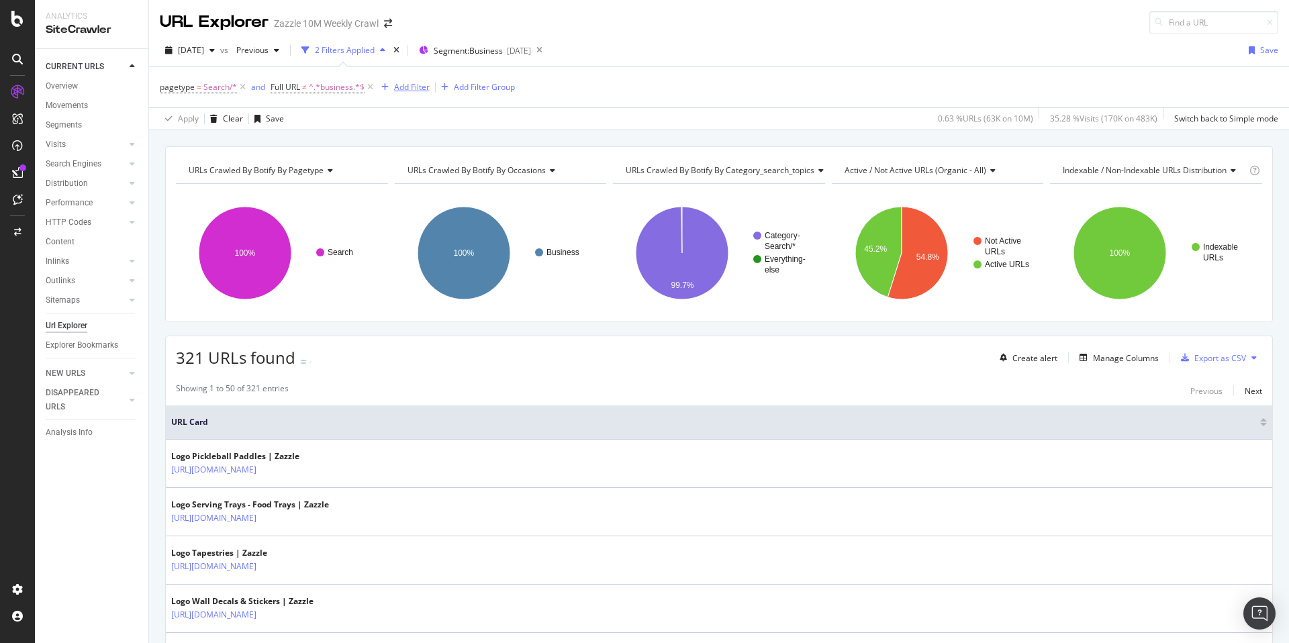
click at [407, 84] on div "Add Filter" at bounding box center [412, 86] width 36 height 11
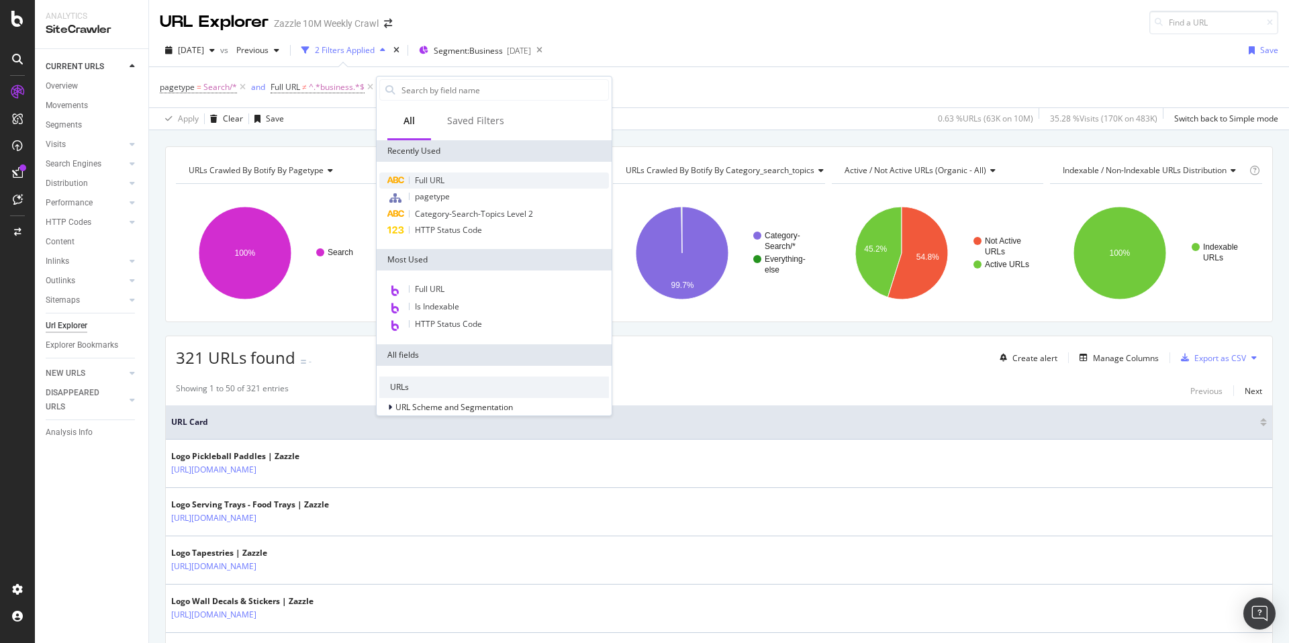
click at [476, 185] on div "Full URL" at bounding box center [494, 181] width 230 height 16
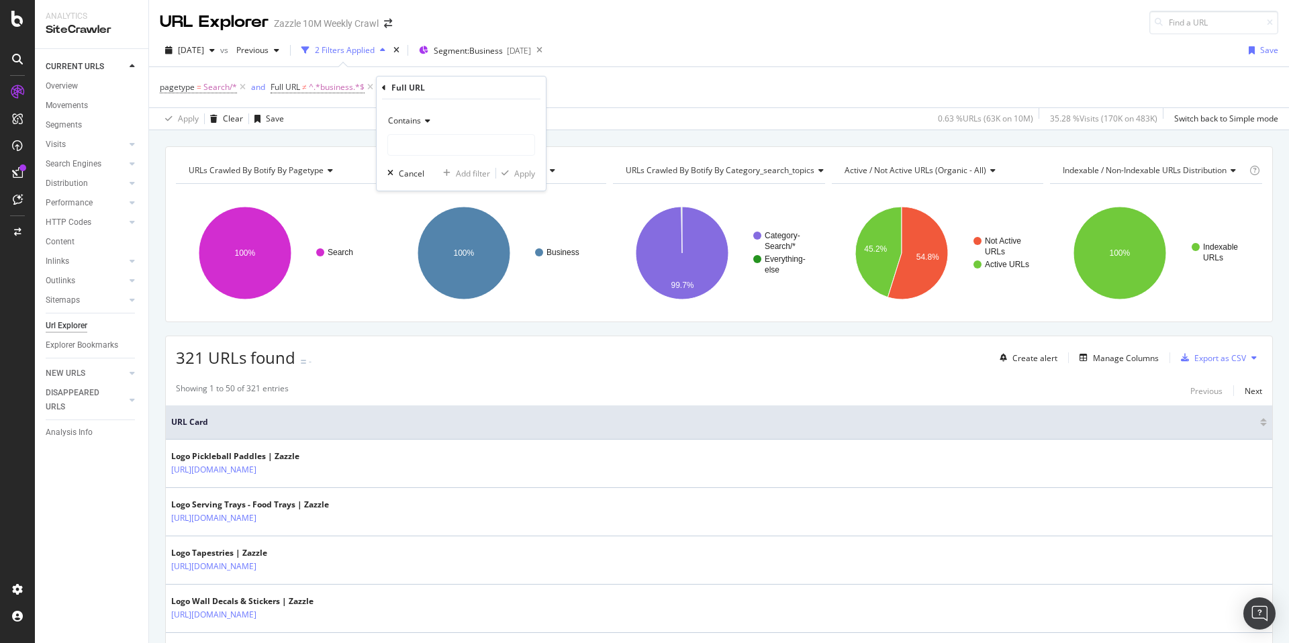
click at [412, 118] on span "Contains" at bounding box center [404, 120] width 33 height 11
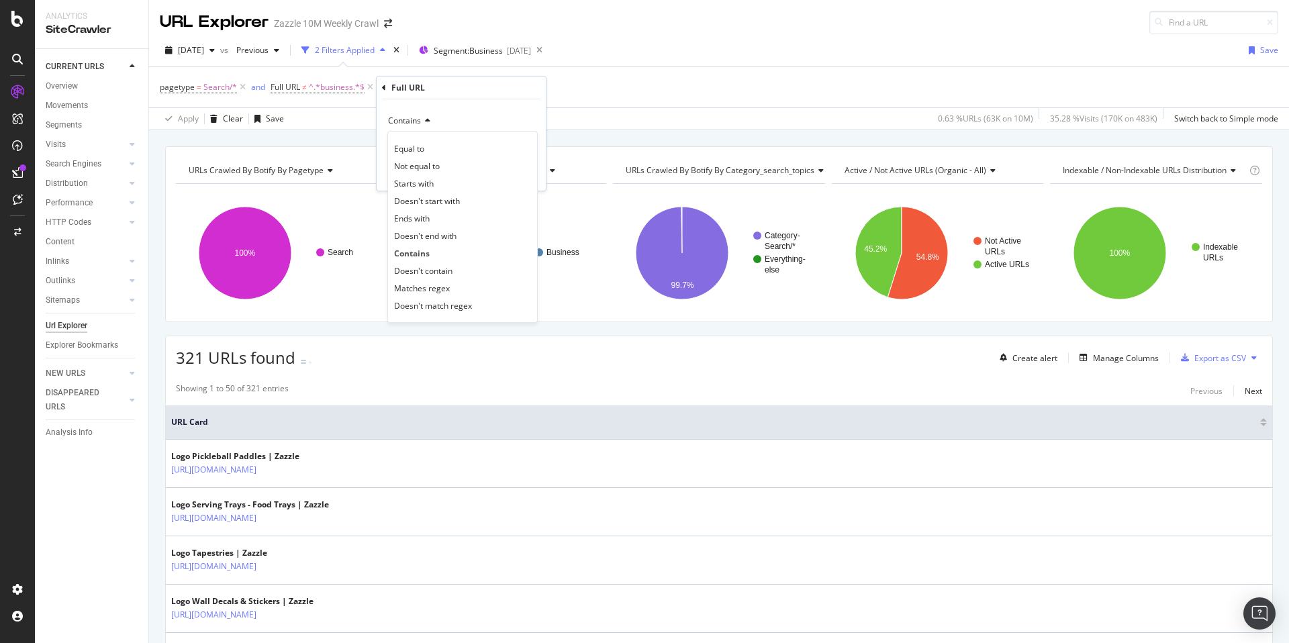
click at [463, 269] on div "Doesn't contain" at bounding box center [463, 270] width 144 height 17
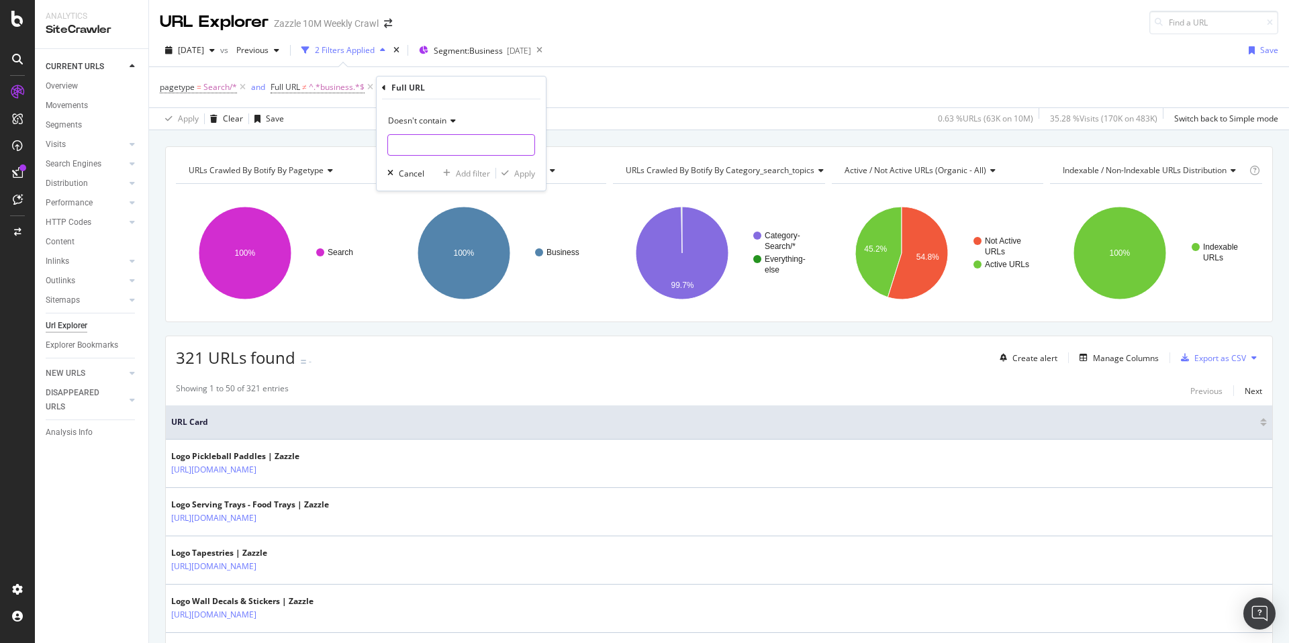
click at [479, 138] on input "text" at bounding box center [461, 144] width 146 height 21
type input "logo"
click at [515, 171] on div "Apply" at bounding box center [524, 173] width 21 height 11
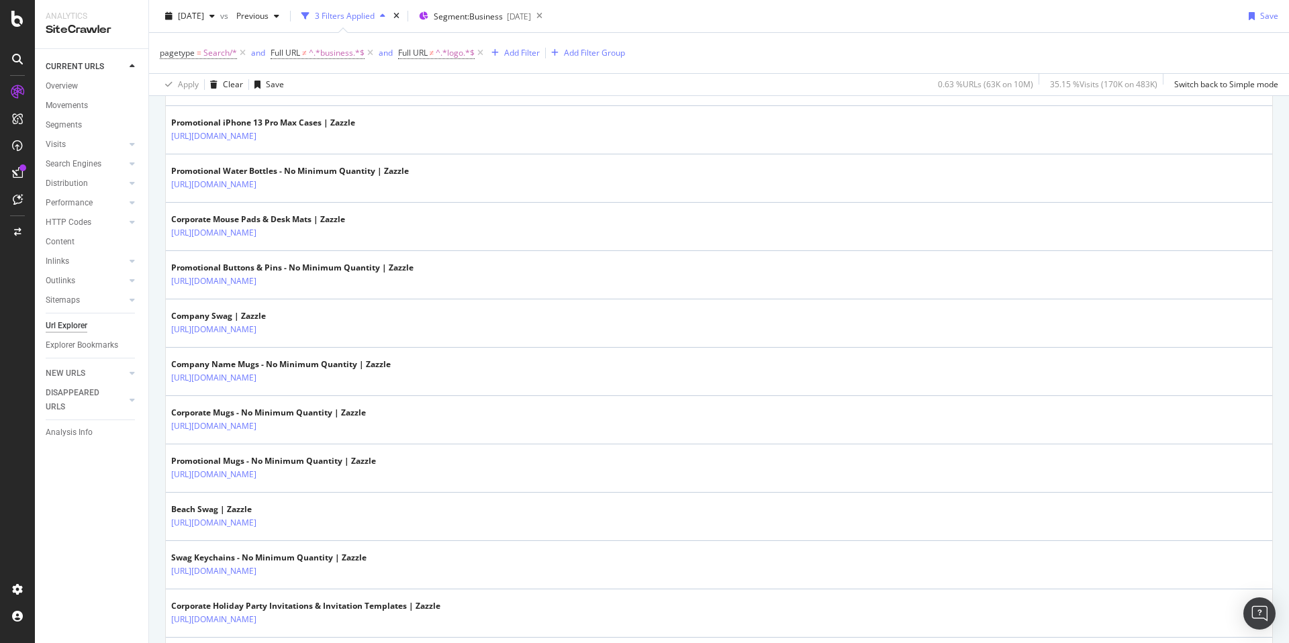
scroll to position [512, 0]
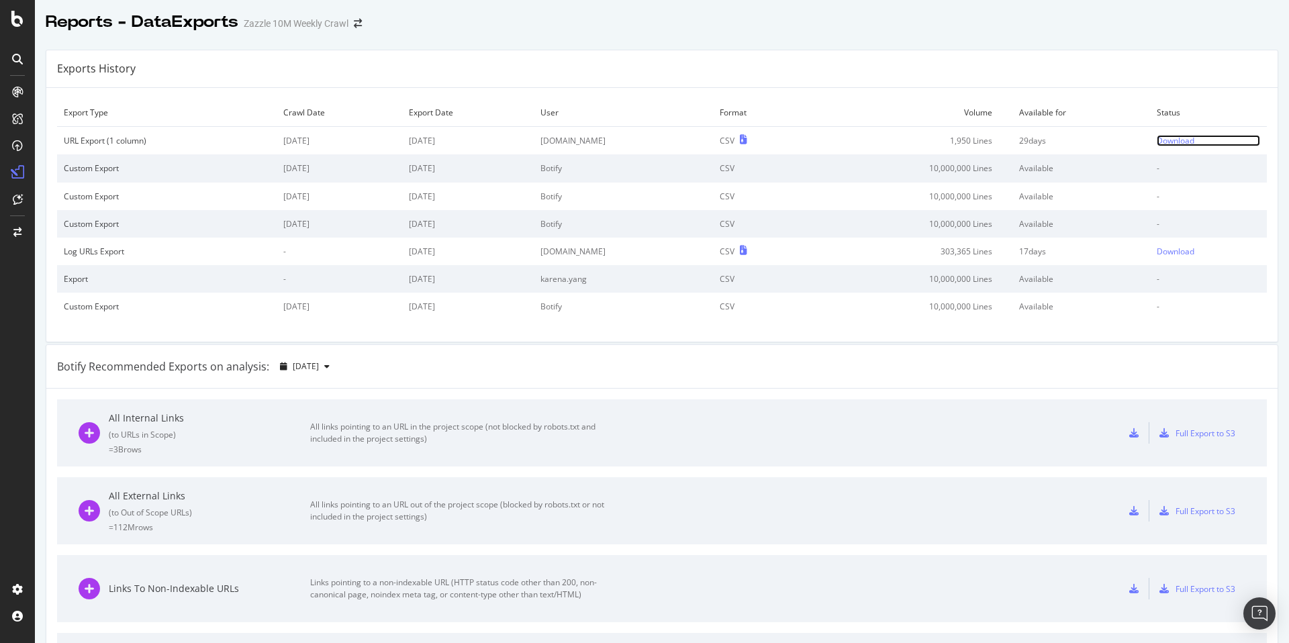
click at [1157, 135] on div "Download" at bounding box center [1176, 140] width 38 height 11
